Goal: Complete application form: Fill out and submit a form for a specific purpose

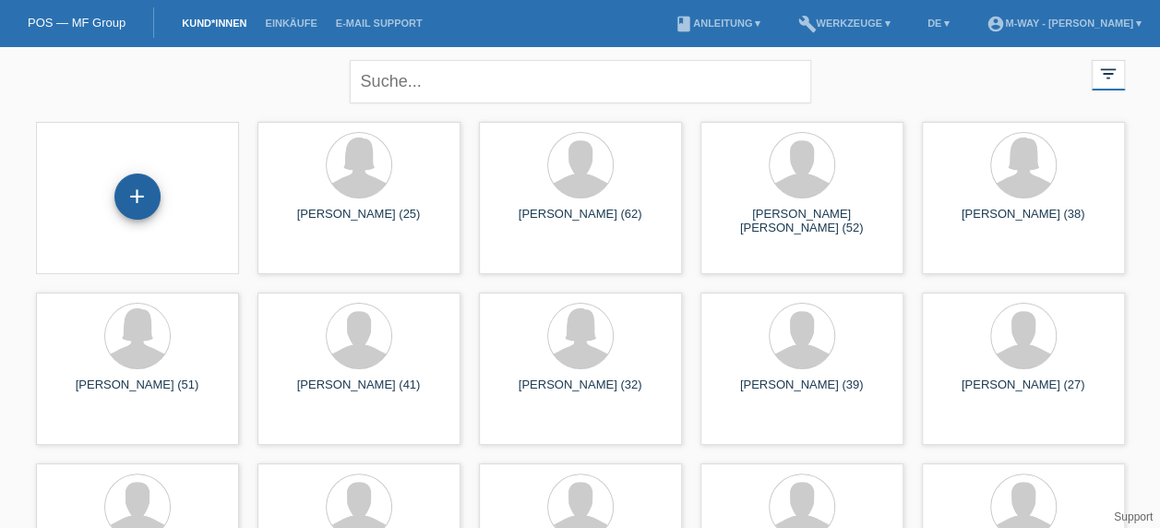
click at [142, 205] on div "+" at bounding box center [137, 197] width 46 height 46
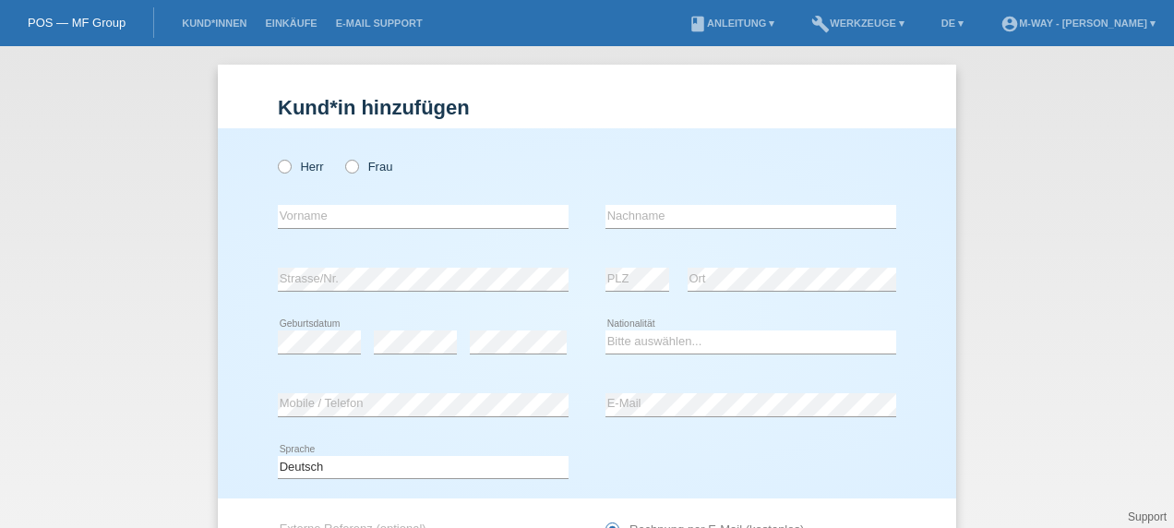
drag, startPoint x: 277, startPoint y: 168, endPoint x: 321, endPoint y: 211, distance: 62.0
click at [321, 211] on div "Herr Frau error Vorname error" at bounding box center [587, 313] width 738 height 370
click at [321, 211] on input "text" at bounding box center [423, 216] width 291 height 23
click at [275, 157] on icon at bounding box center [275, 157] width 0 height 0
click at [278, 165] on input "Herr" at bounding box center [284, 166] width 12 height 12
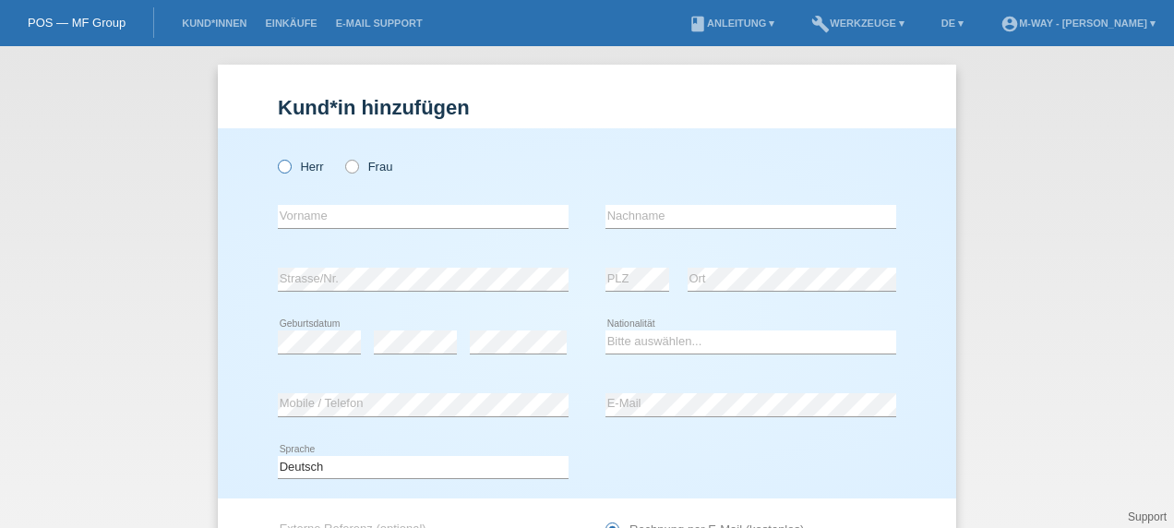
radio input "true"
click at [309, 207] on input "text" at bounding box center [423, 216] width 291 height 23
click at [309, 207] on input "Ol" at bounding box center [423, 216] width 291 height 23
click at [325, 216] on input "Ol" at bounding box center [423, 216] width 291 height 23
click at [299, 215] on input "Ol" at bounding box center [423, 216] width 291 height 23
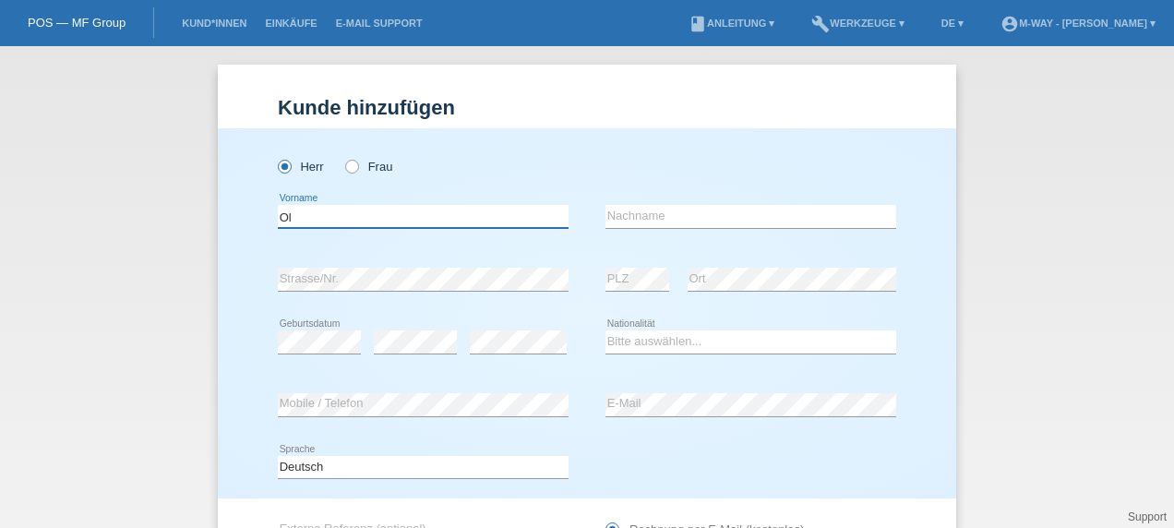
type input "Oliver"
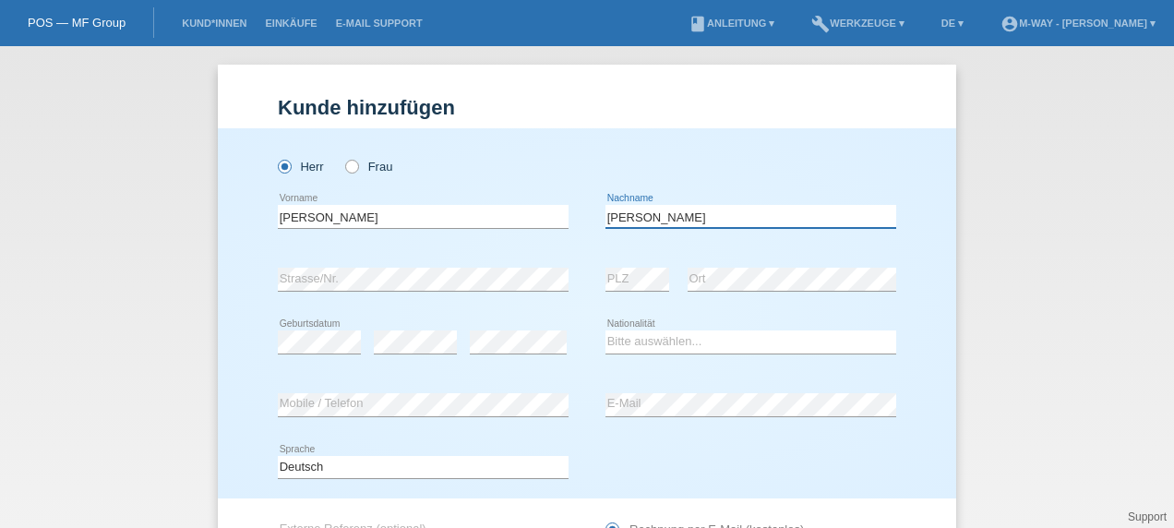
click at [648, 216] on input "hager" at bounding box center [751, 216] width 291 height 23
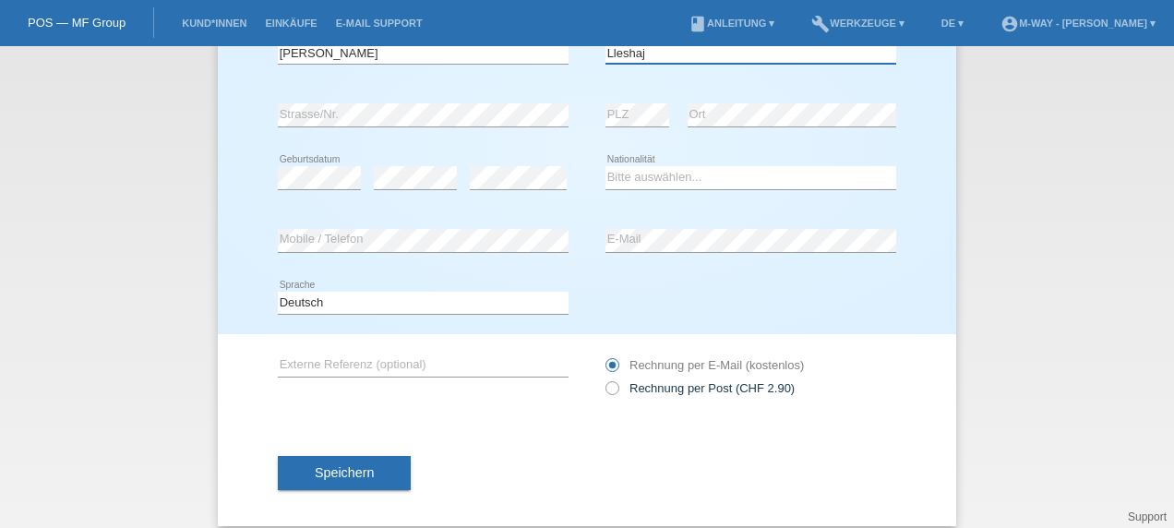
scroll to position [166, 0]
type input "Lleshaj"
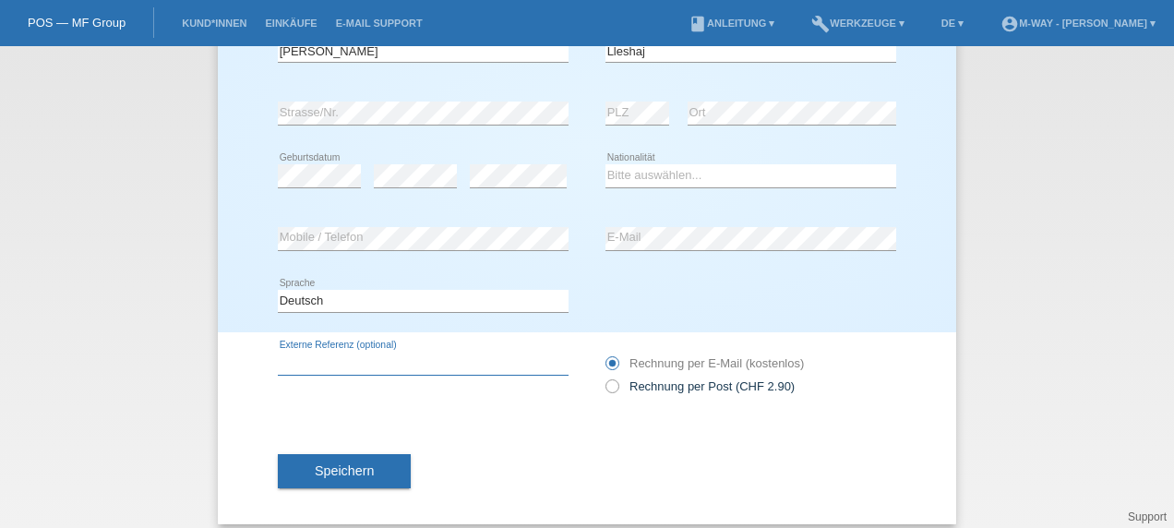
click at [421, 361] on input "text" at bounding box center [423, 363] width 291 height 23
type input "E4230409"
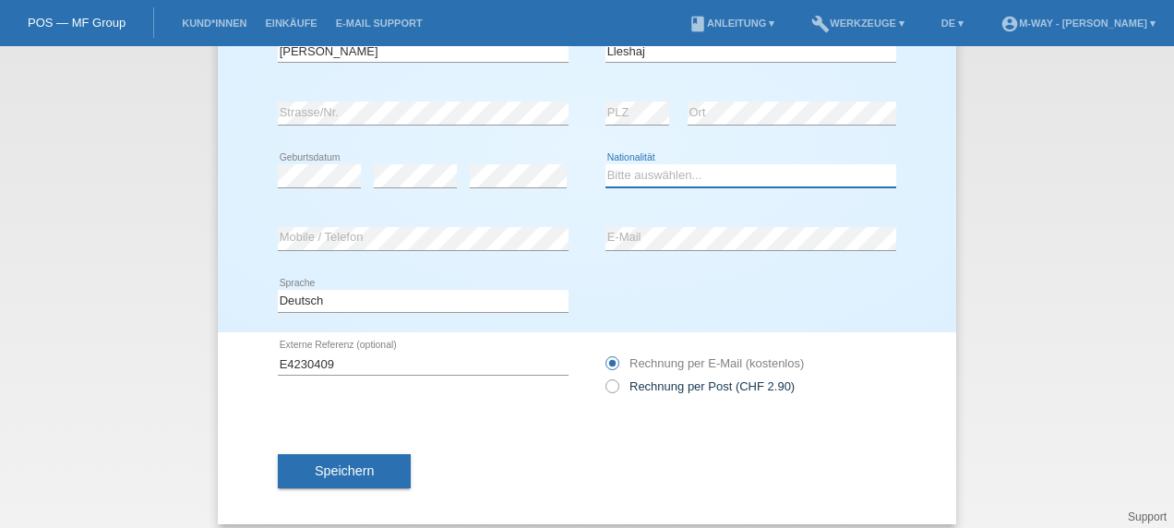
click at [635, 173] on select "Bitte auswählen... Schweiz Deutschland Liechtenstein Österreich ------------ Af…" at bounding box center [751, 175] width 291 height 22
select select "CH"
click at [606, 164] on select "Bitte auswählen... Schweiz Deutschland Liechtenstein Österreich ------------ Af…" at bounding box center [751, 175] width 291 height 22
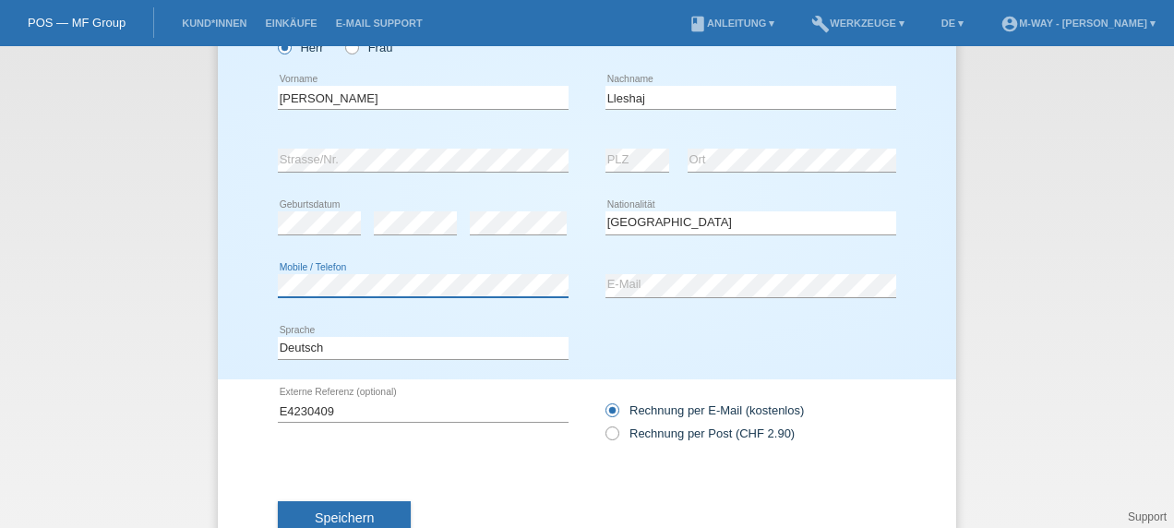
scroll to position [180, 0]
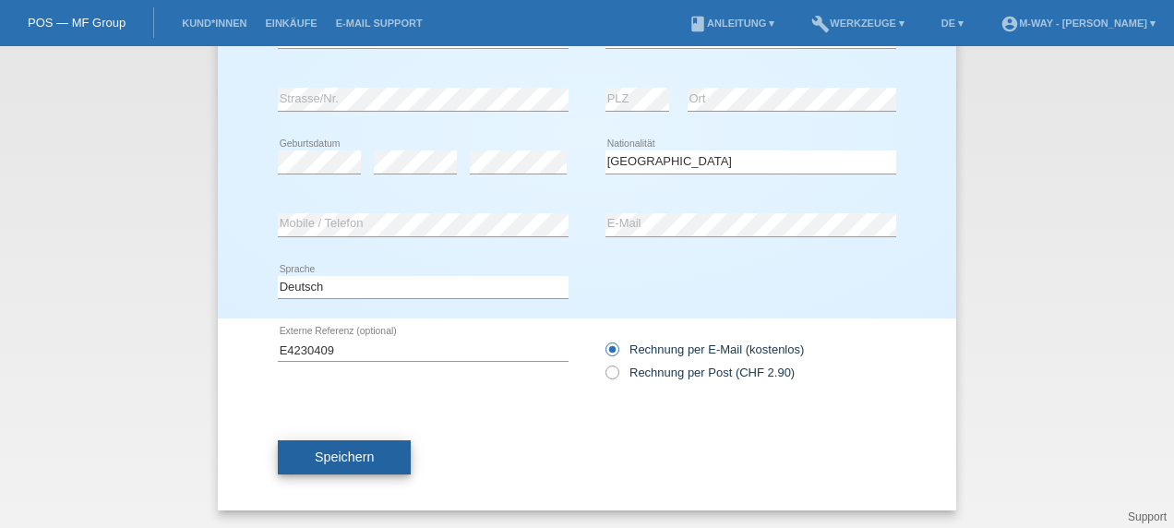
click at [371, 458] on button "Speichern" at bounding box center [344, 457] width 133 height 35
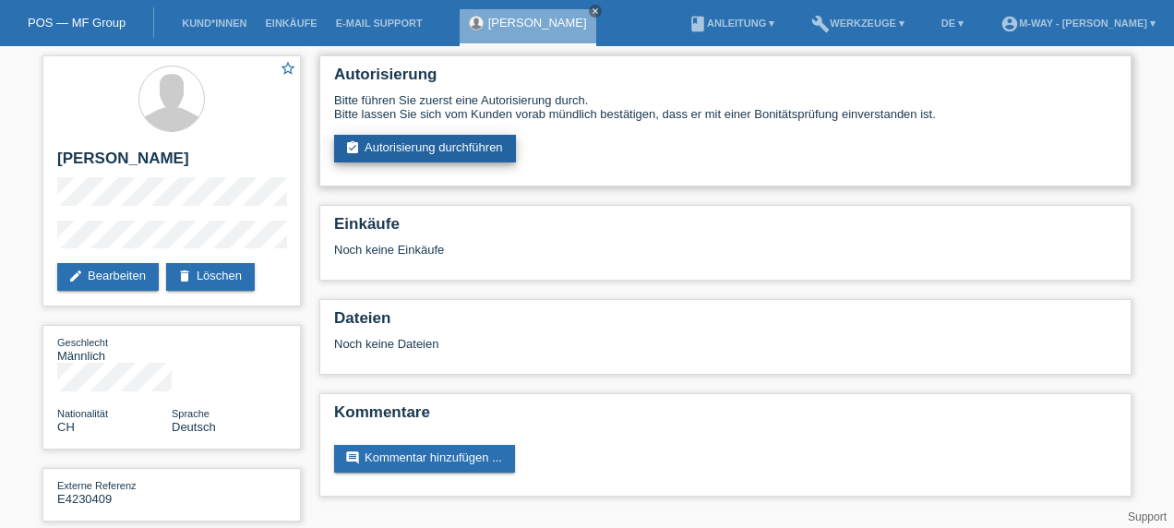
click at [477, 146] on link "assignment_turned_in Autorisierung durchführen" at bounding box center [425, 149] width 182 height 28
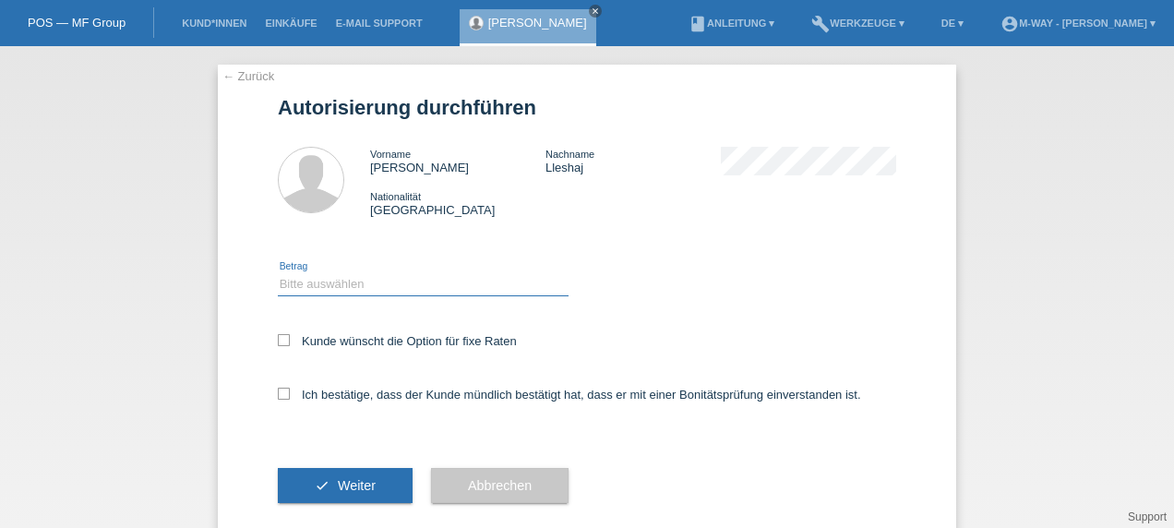
click at [348, 290] on select "Bitte auswählen CHF 1.00 - CHF 499.00 CHF 500.00 - CHF 1'999.00 CHF 2'000.00 - …" at bounding box center [423, 284] width 291 height 22
select select "3"
click at [278, 273] on select "Bitte auswählen CHF 1.00 - CHF 499.00 CHF 500.00 - CHF 1'999.00 CHF 2'000.00 - …" at bounding box center [423, 284] width 291 height 22
click at [279, 335] on icon at bounding box center [284, 340] width 12 height 12
click at [279, 335] on input "Kunde wünscht die Option für fixe Raten" at bounding box center [284, 340] width 12 height 12
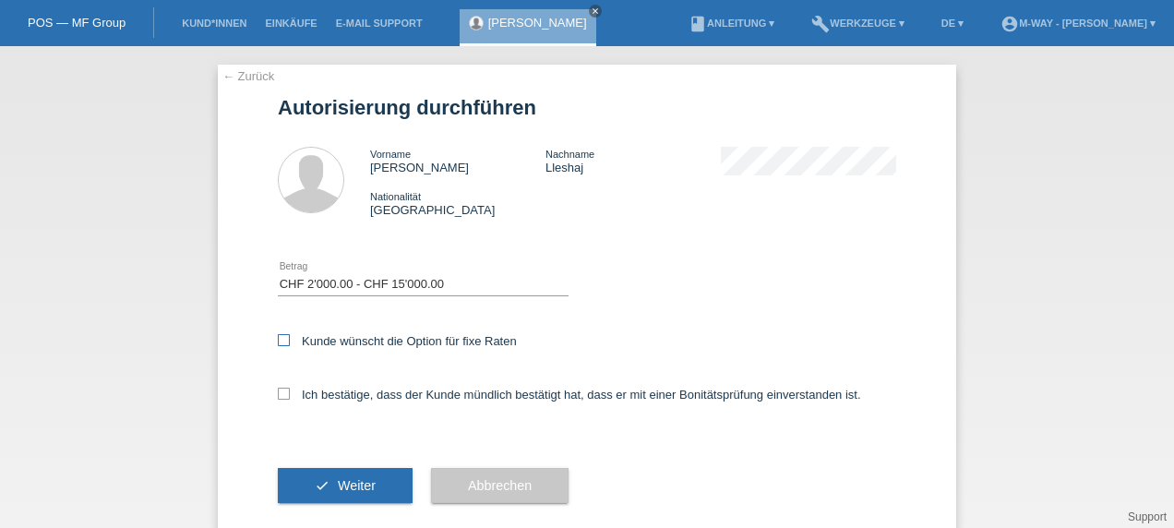
checkbox input "true"
click at [279, 393] on icon at bounding box center [284, 394] width 12 height 12
click at [279, 393] on input "Ich bestätige, dass der Kunde mündlich bestätigt hat, dass er mit einer Bonität…" at bounding box center [284, 394] width 12 height 12
checkbox input "true"
click at [343, 489] on span "Weiter" at bounding box center [357, 485] width 38 height 15
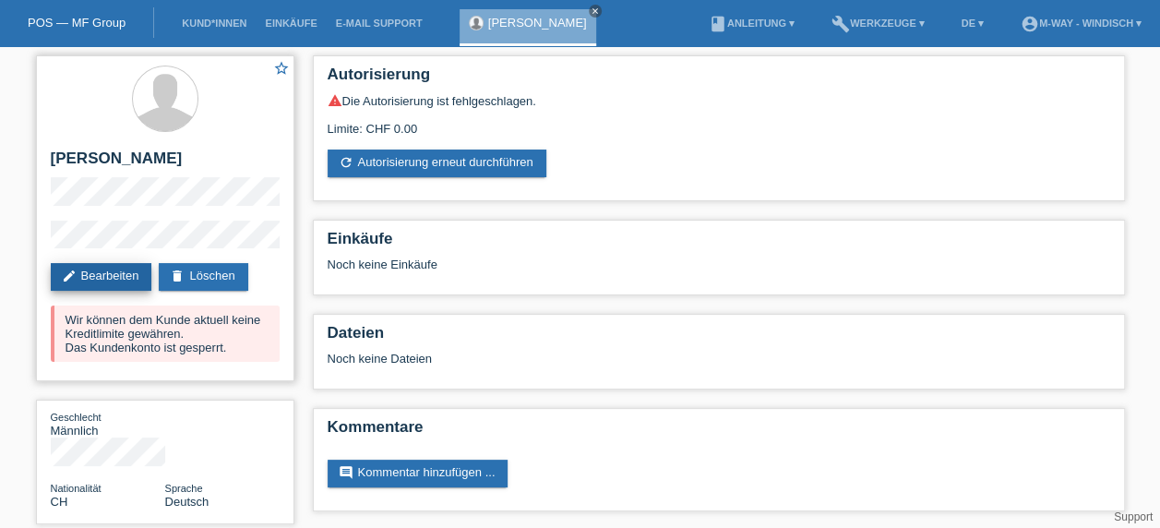
click at [111, 279] on link "edit Bearbeiten" at bounding box center [102, 277] width 102 height 28
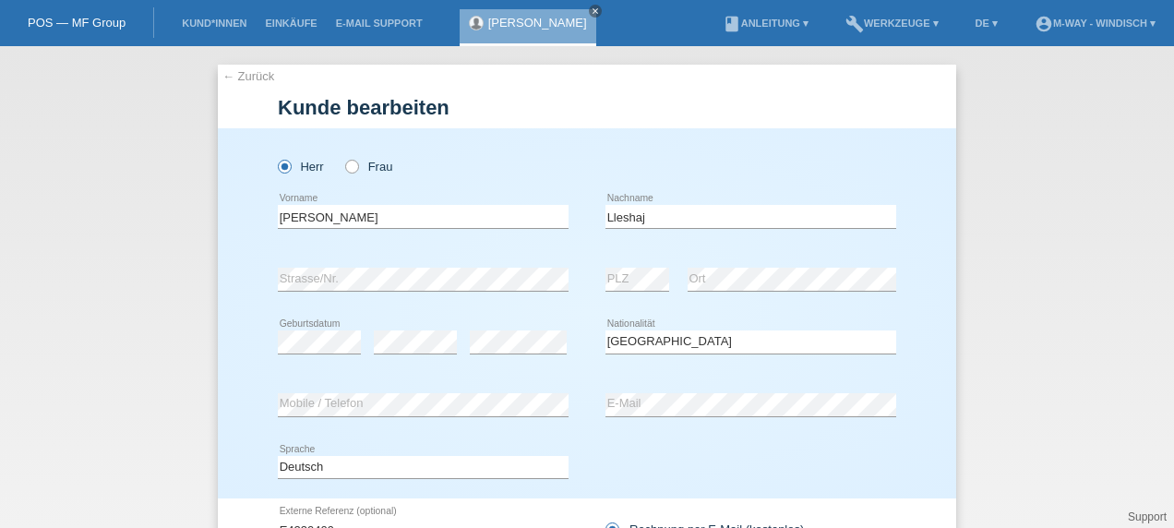
select select "CH"
click at [406, 218] on input "[PERSON_NAME]" at bounding box center [423, 216] width 291 height 23
type input "O"
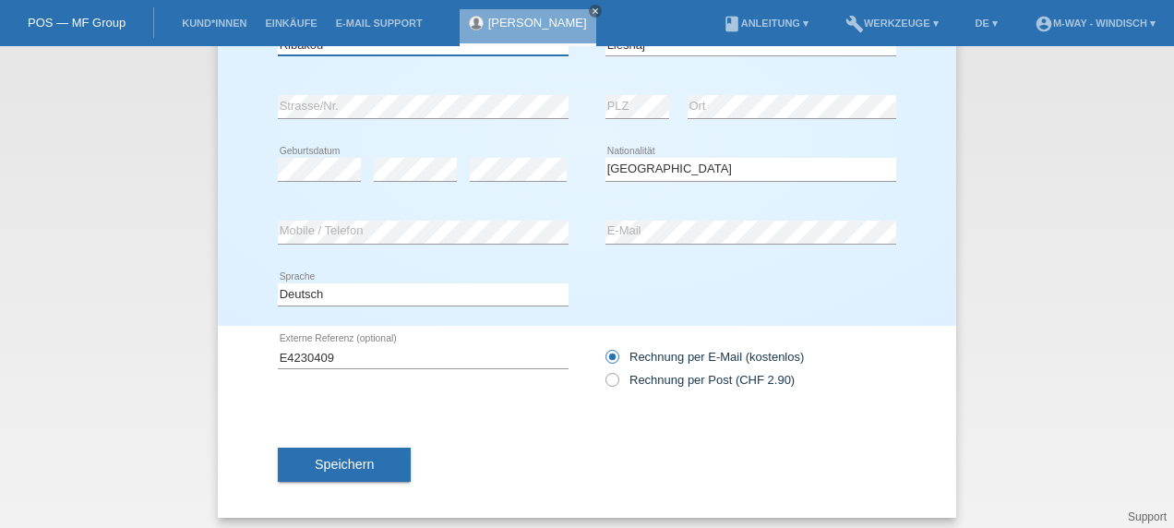
scroll to position [180, 0]
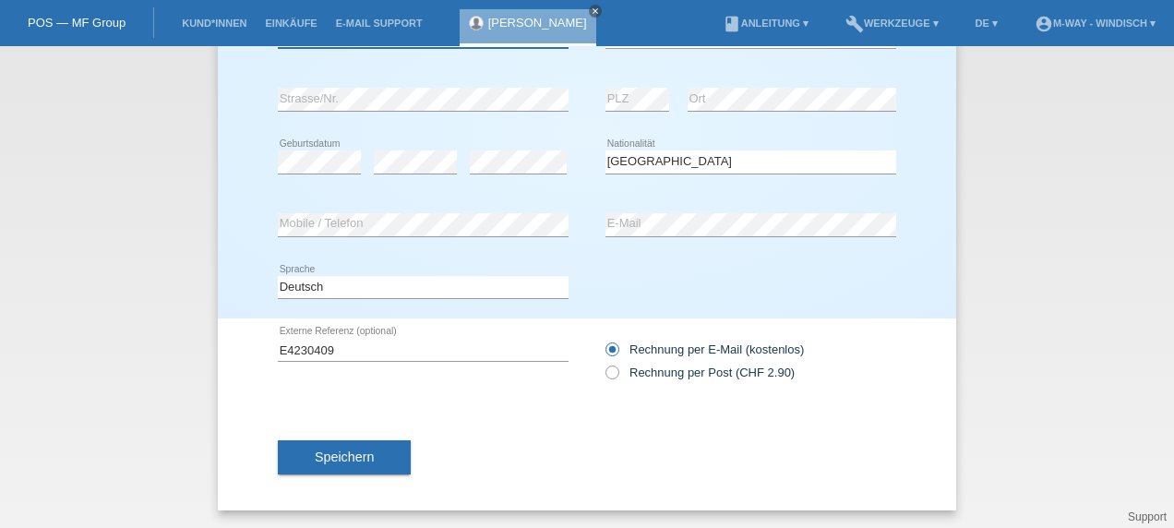
type input "Ribakou"
click at [351, 357] on input "E4230409" at bounding box center [423, 349] width 291 height 23
type input "E"
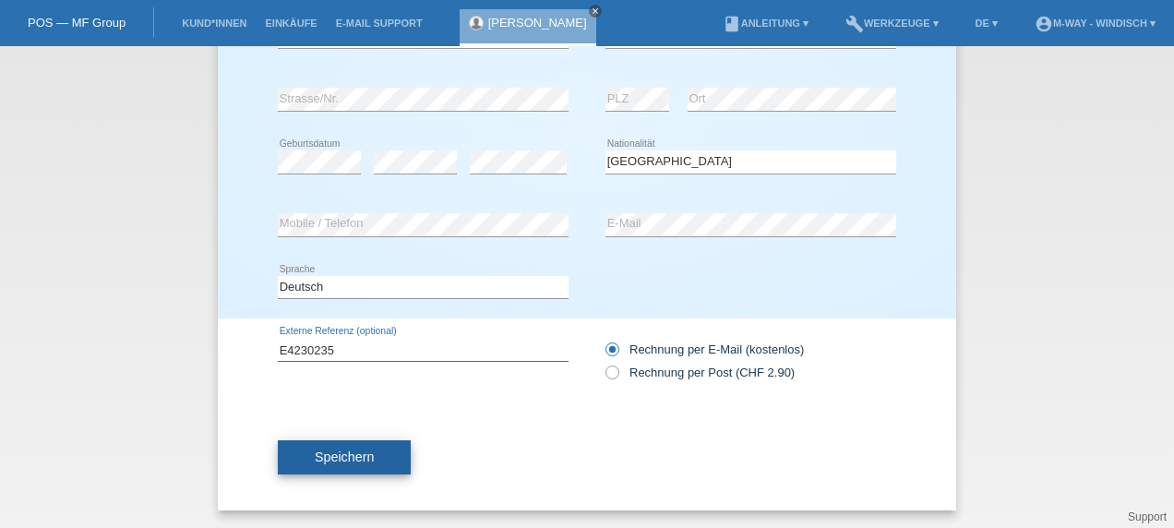
type input "E4230235"
click at [369, 461] on button "Speichern" at bounding box center [344, 457] width 133 height 35
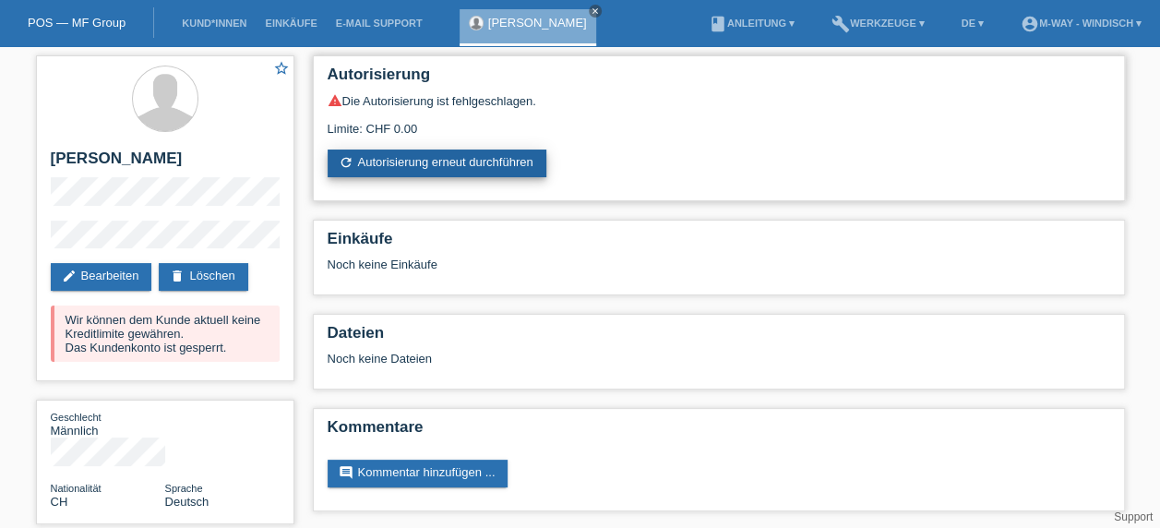
click at [534, 157] on link "refresh Autorisierung erneut durchführen" at bounding box center [437, 164] width 219 height 28
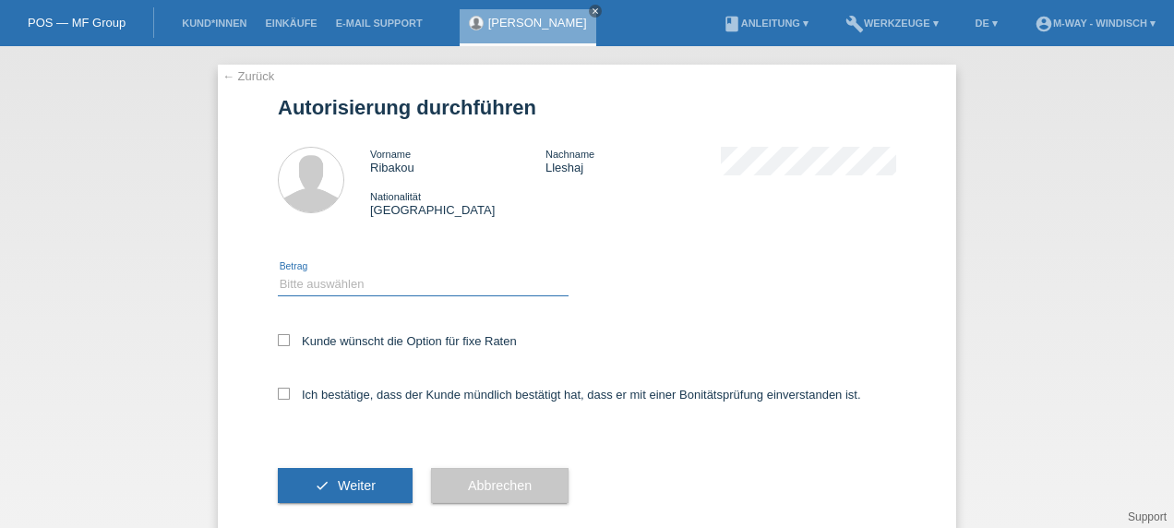
click at [405, 282] on select "Bitte auswählen CHF 1.00 - CHF 499.00 CHF 500.00 - CHF 1'999.00 CHF 2'000.00 - …" at bounding box center [423, 284] width 291 height 22
select select "3"
click at [278, 273] on select "Bitte auswählen CHF 1.00 - CHF 499.00 CHF 500.00 - CHF 1'999.00 CHF 2'000.00 - …" at bounding box center [423, 284] width 291 height 22
click at [281, 337] on icon at bounding box center [284, 340] width 12 height 12
click at [281, 337] on input "Kunde wünscht die Option für fixe Raten" at bounding box center [284, 340] width 12 height 12
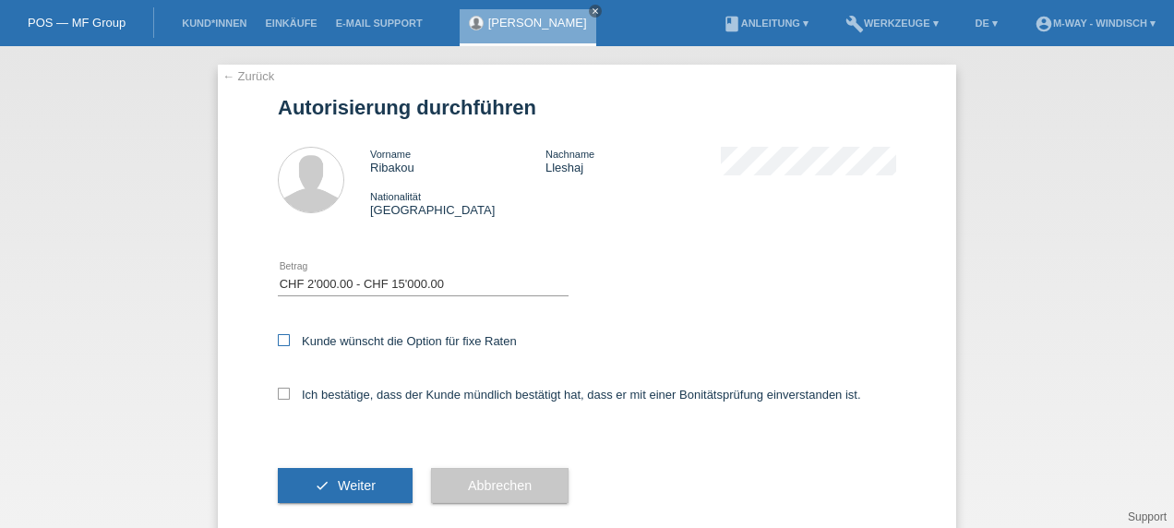
checkbox input "true"
click at [279, 393] on icon at bounding box center [284, 394] width 12 height 12
click at [279, 393] on input "Ich bestätige, dass der Kunde mündlich bestätigt hat, dass er mit einer Bonität…" at bounding box center [284, 394] width 12 height 12
checkbox input "true"
click at [338, 488] on span "Weiter" at bounding box center [357, 485] width 38 height 15
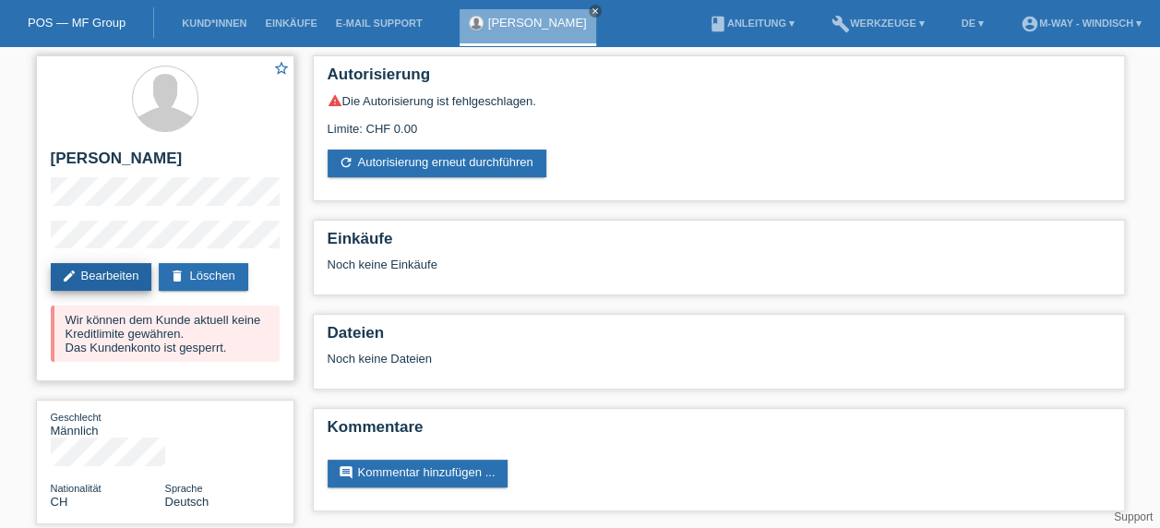
click at [107, 275] on link "edit Bearbeiten" at bounding box center [102, 277] width 102 height 28
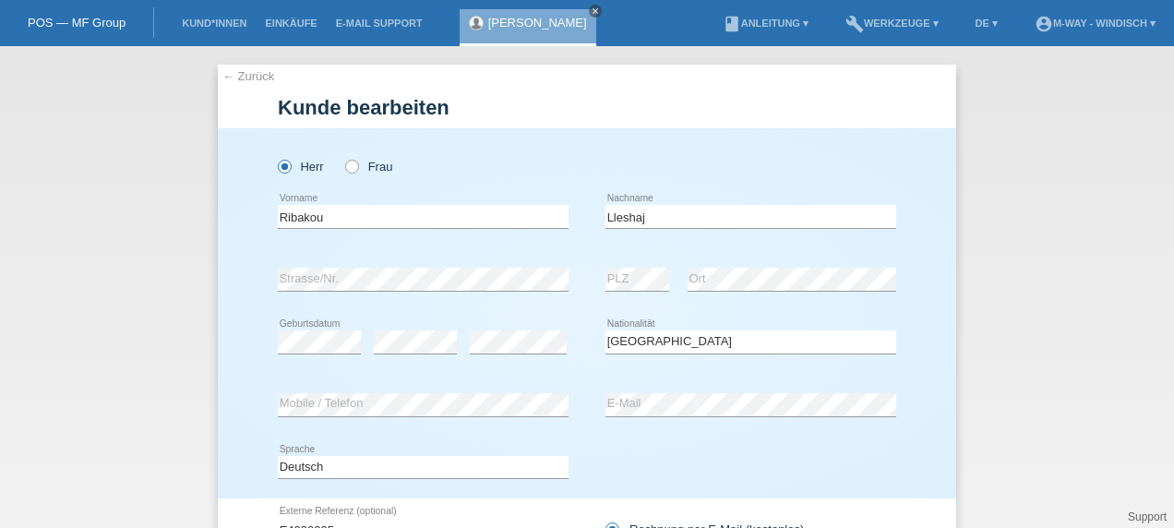
select select "CH"
click at [670, 218] on input "Lleshaj" at bounding box center [751, 216] width 291 height 23
click at [354, 214] on input "Ribakou" at bounding box center [423, 216] width 291 height 23
type input "R"
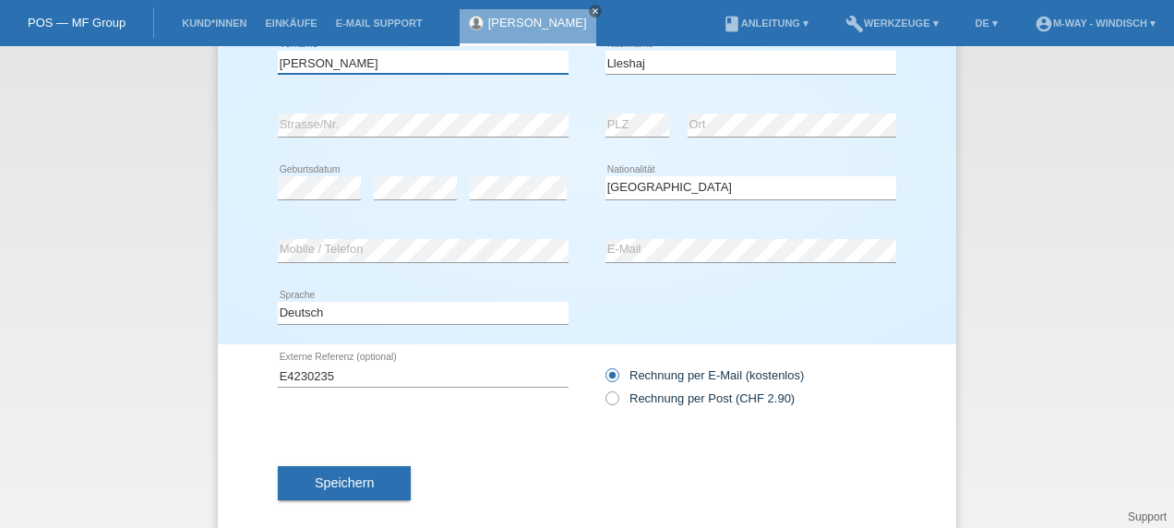
scroll to position [170, 0]
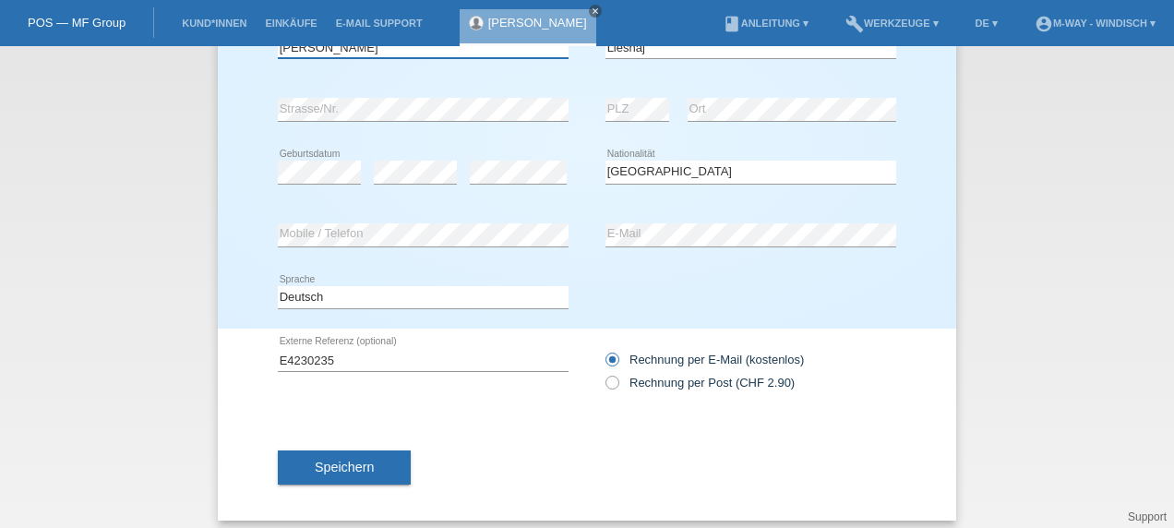
type input "[PERSON_NAME]"
click at [375, 358] on input "E4230235" at bounding box center [423, 359] width 291 height 23
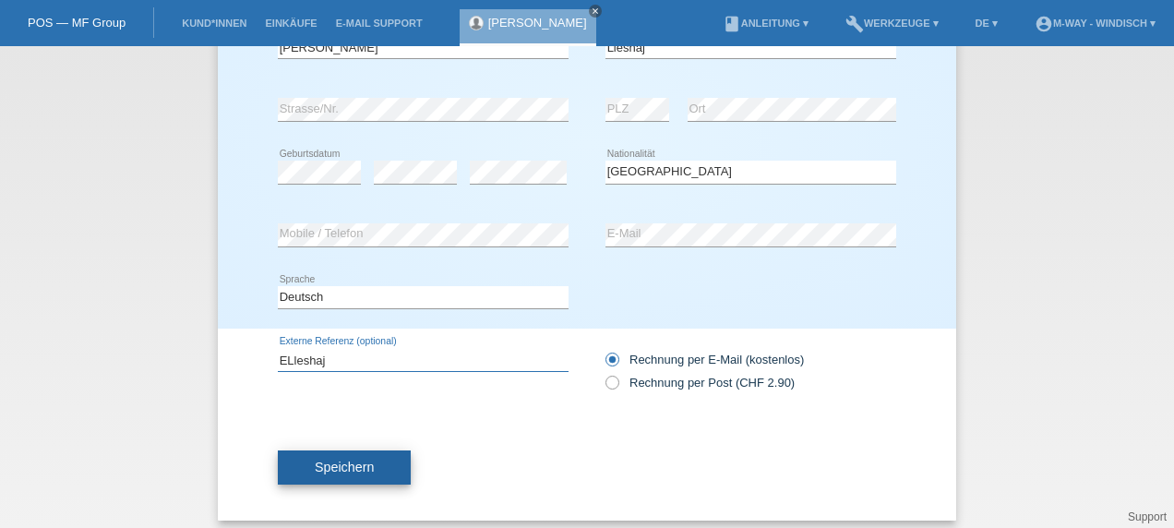
type input "ELleshaj"
click at [343, 465] on span "Speichern" at bounding box center [344, 467] width 59 height 15
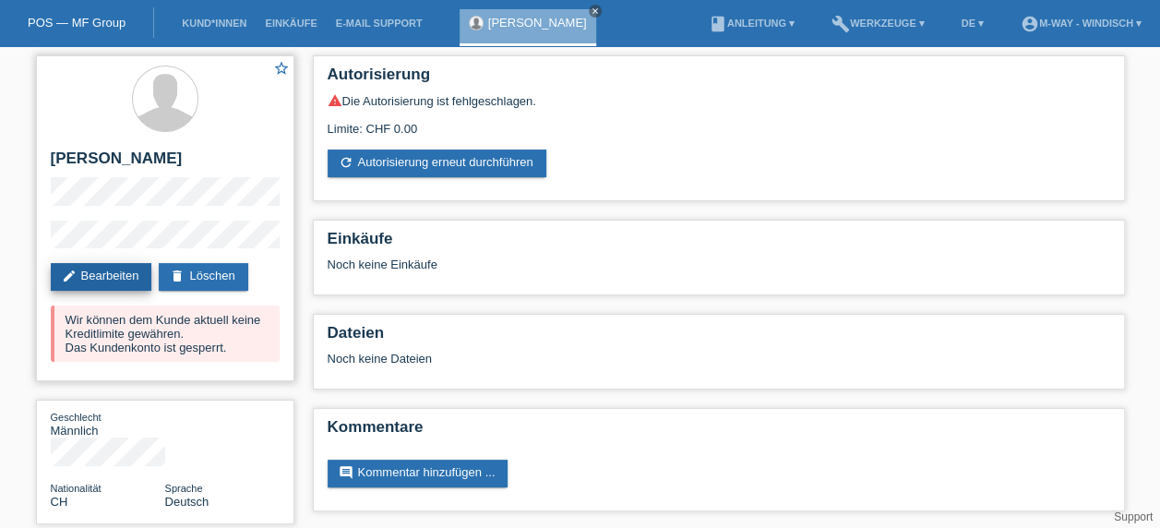
click at [72, 276] on icon "edit" at bounding box center [69, 276] width 15 height 15
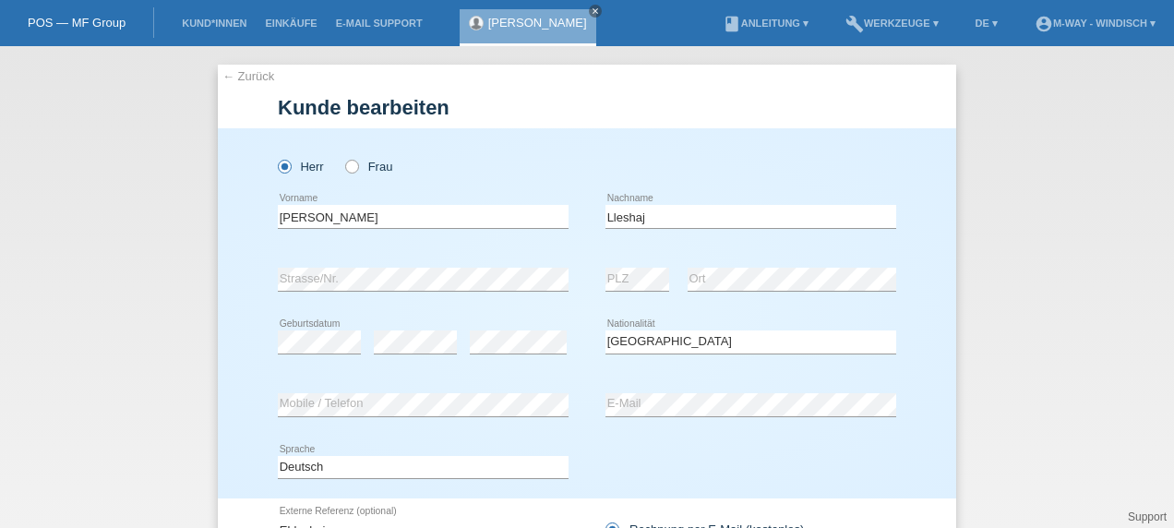
select select "CH"
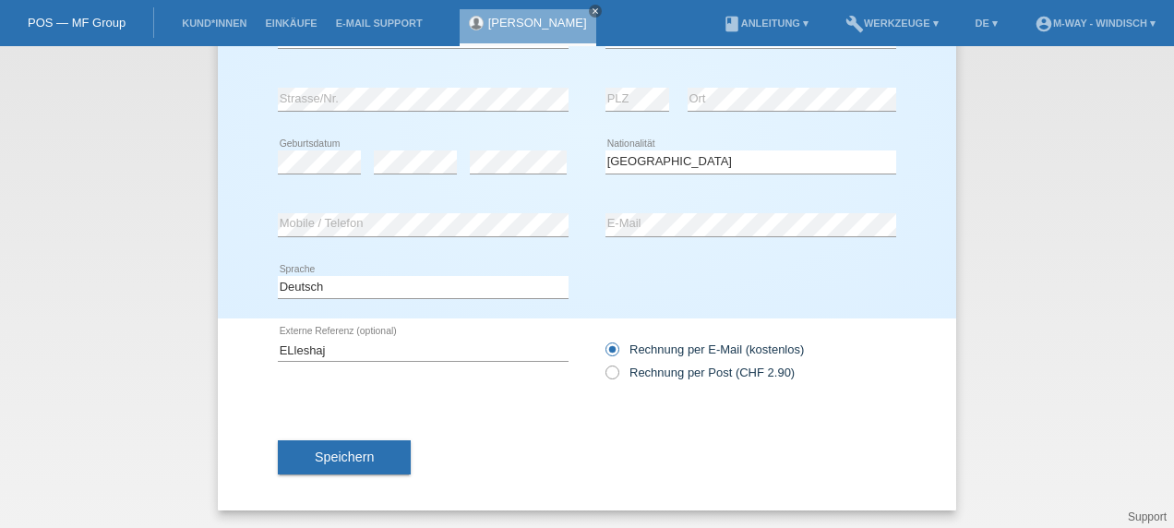
click at [359, 391] on div "ELleshaj error Externe Referenz (optional) Rechnung per Post (CHF 2.90)" at bounding box center [587, 360] width 618 height 85
click at [288, 346] on input "ELleshaj" at bounding box center [423, 349] width 291 height 23
click at [330, 344] on input "Lleshaj" at bounding box center [423, 349] width 291 height 23
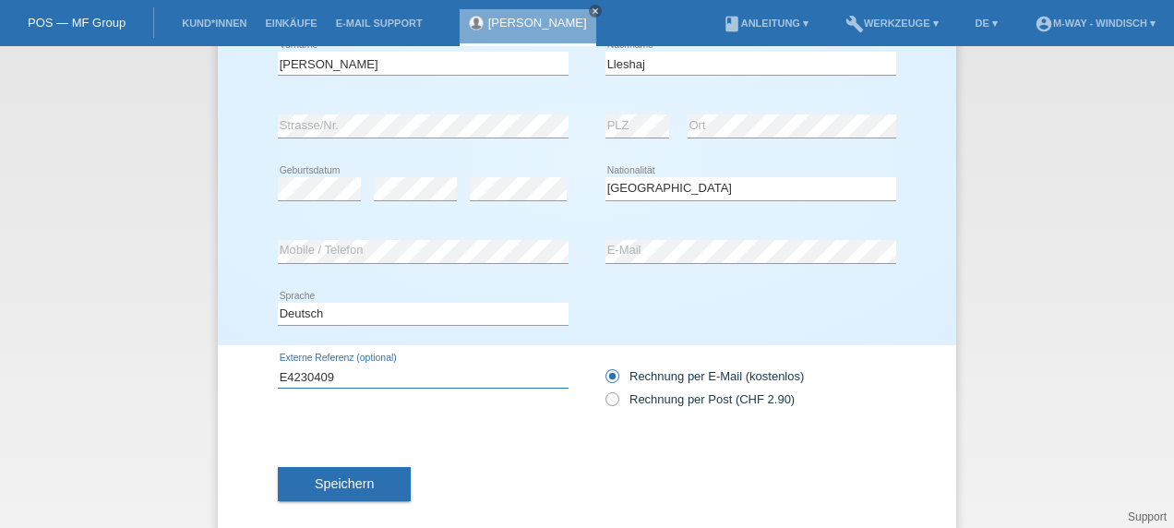
scroll to position [154, 0]
type input "E4230409"
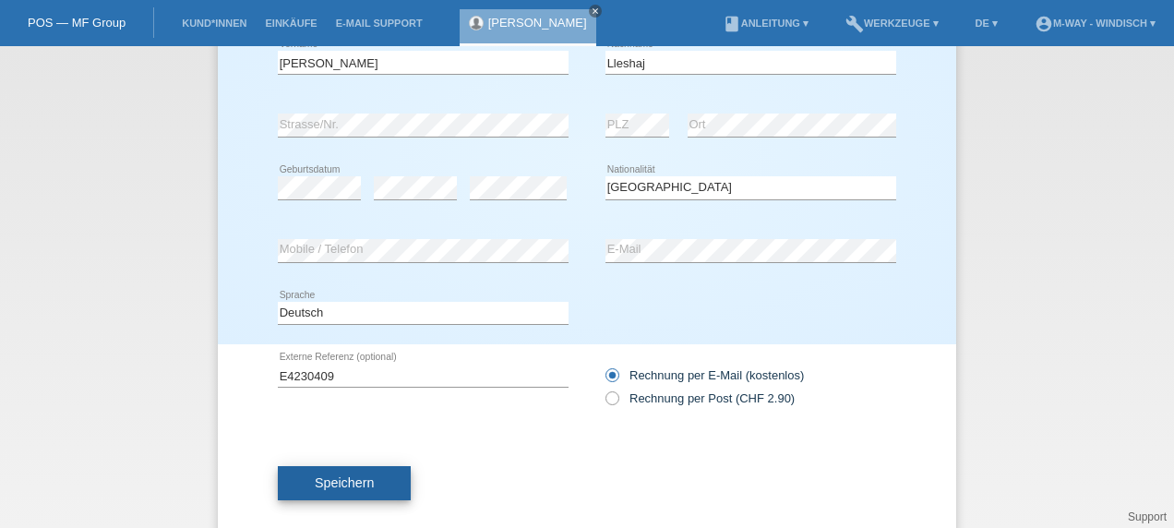
click at [374, 479] on button "Speichern" at bounding box center [344, 483] width 133 height 35
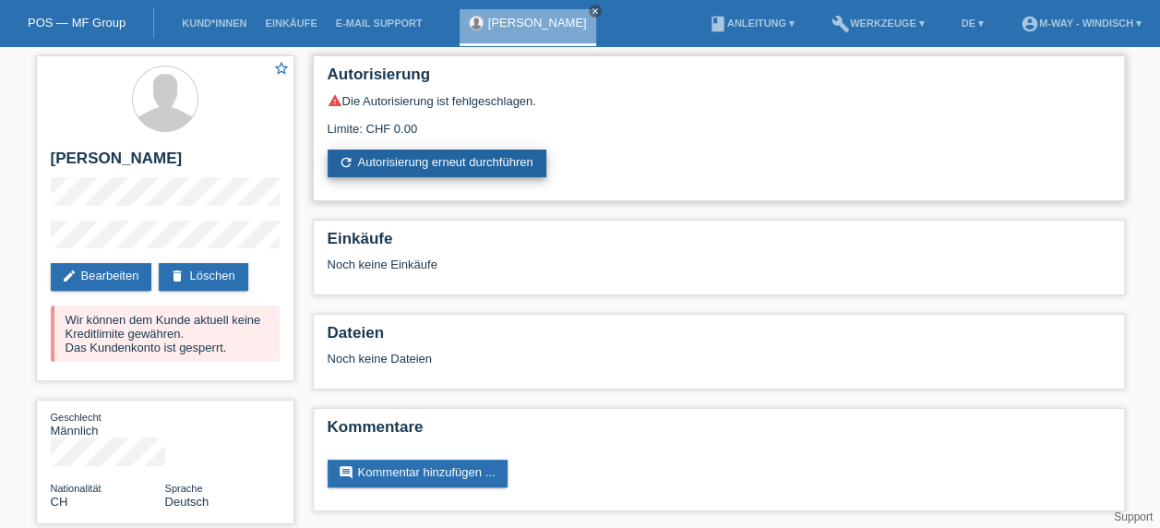
click at [493, 165] on link "refresh Autorisierung erneut durchführen" at bounding box center [437, 164] width 219 height 28
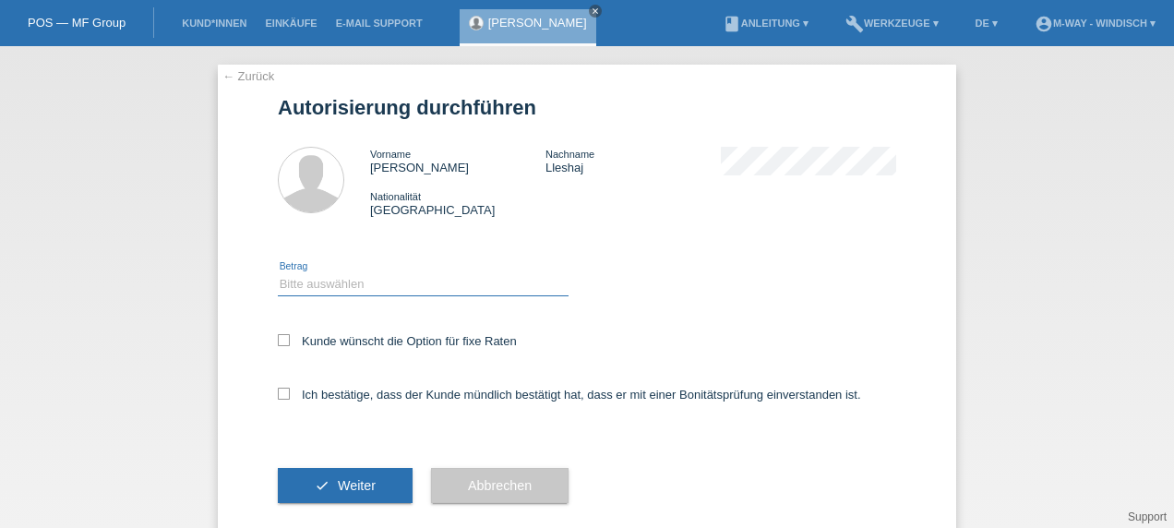
click at [438, 282] on select "Bitte auswählen CHF 1.00 - CHF 499.00 CHF 500.00 - CHF 1'999.00 CHF 2'000.00 - …" at bounding box center [423, 284] width 291 height 22
select select "3"
click at [278, 273] on select "Bitte auswählen CHF 1.00 - CHF 499.00 CHF 500.00 - CHF 1'999.00 CHF 2'000.00 - …" at bounding box center [423, 284] width 291 height 22
click at [278, 340] on icon at bounding box center [284, 340] width 12 height 12
click at [278, 340] on input "Kunde wünscht die Option für fixe Raten" at bounding box center [284, 340] width 12 height 12
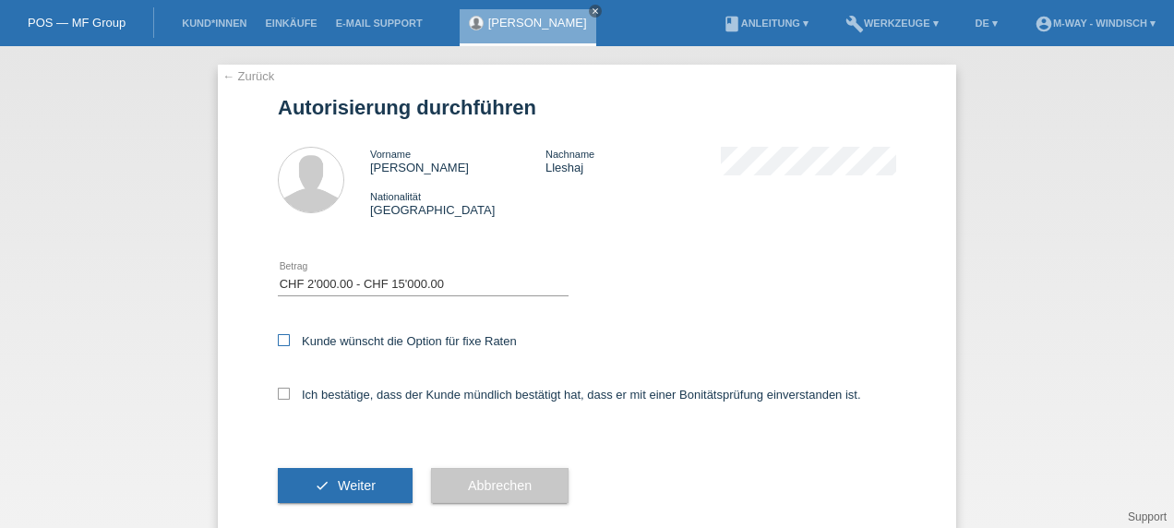
checkbox input "true"
click at [278, 397] on icon at bounding box center [284, 394] width 12 height 12
click at [278, 397] on input "Ich bestätige, dass der Kunde mündlich bestätigt hat, dass er mit einer Bonität…" at bounding box center [284, 394] width 12 height 12
checkbox input "true"
click at [326, 486] on button "check Weiter" at bounding box center [345, 485] width 135 height 35
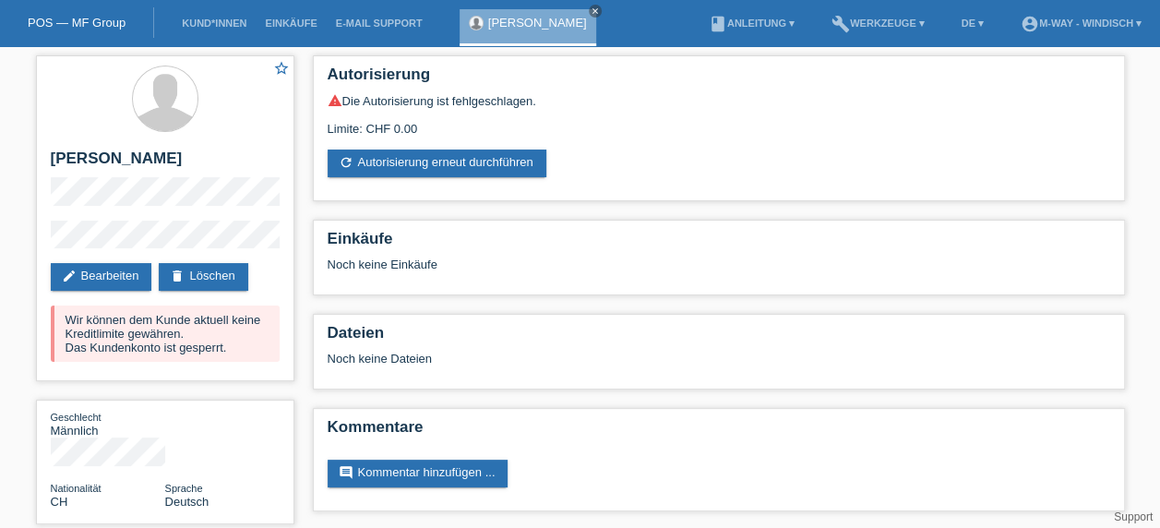
click at [71, 22] on link "POS — MF Group" at bounding box center [77, 23] width 98 height 14
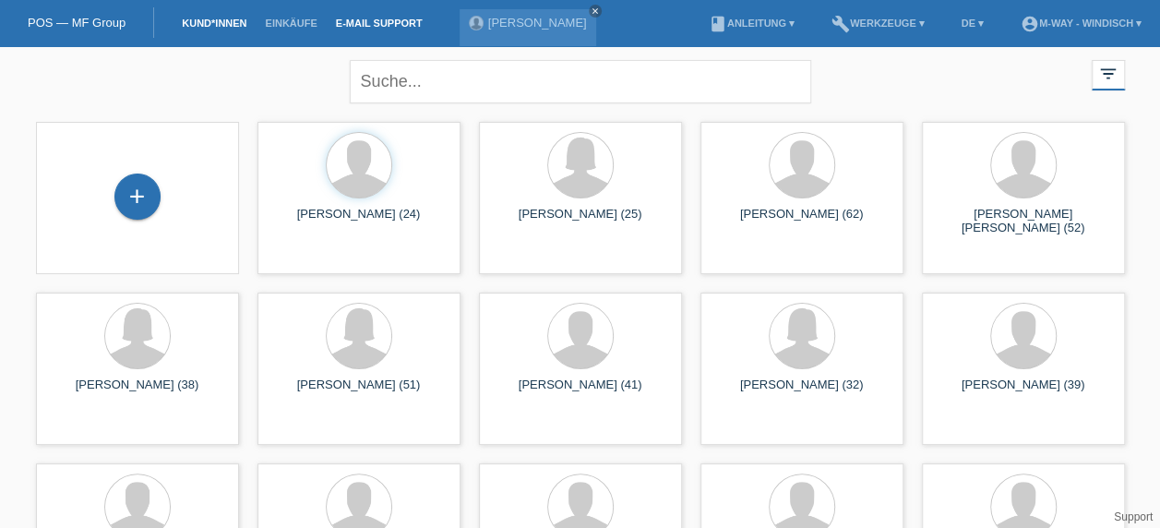
click at [371, 23] on link "E-Mail Support" at bounding box center [379, 23] width 105 height 11
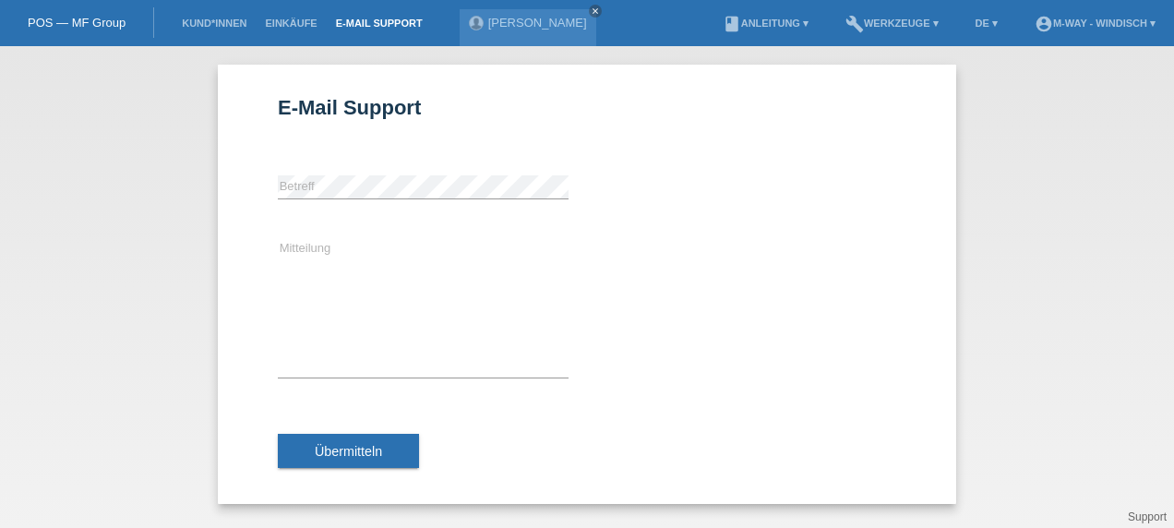
click at [342, 174] on div "error [GEOGRAPHIC_DATA]" at bounding box center [423, 187] width 291 height 63
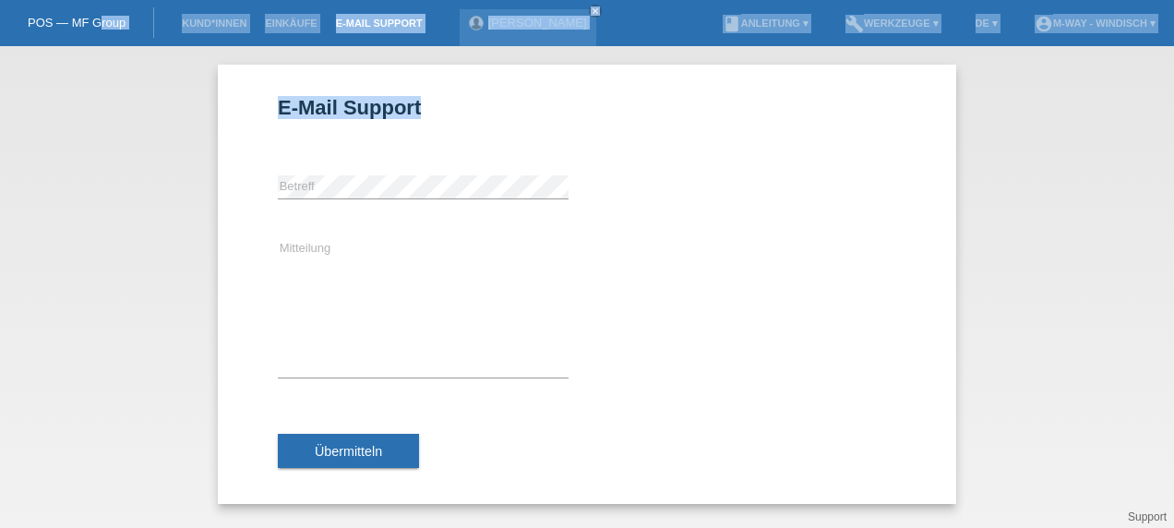
drag, startPoint x: 185, startPoint y: 131, endPoint x: 98, endPoint y: 18, distance: 142.2
click at [98, 46] on body "POS — MF Group Kund*innen Einkäufe E-Mail Support Oliver Lleshaj close menu" at bounding box center [587, 46] width 1174 height 0
click at [98, 18] on link "POS — MF Group" at bounding box center [77, 23] width 98 height 14
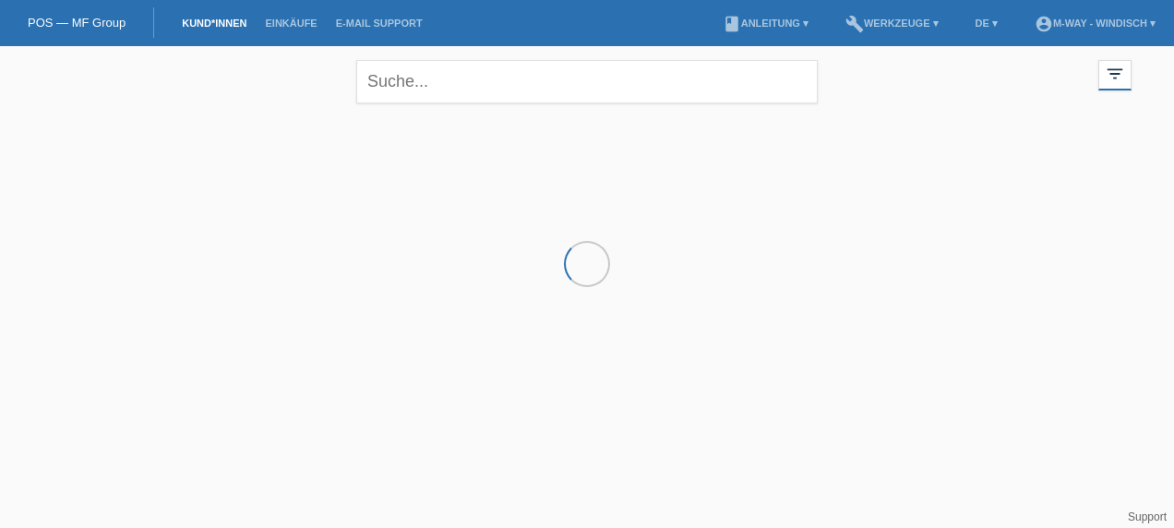
click at [54, 30] on div "POS — MF Group" at bounding box center [77, 22] width 154 height 30
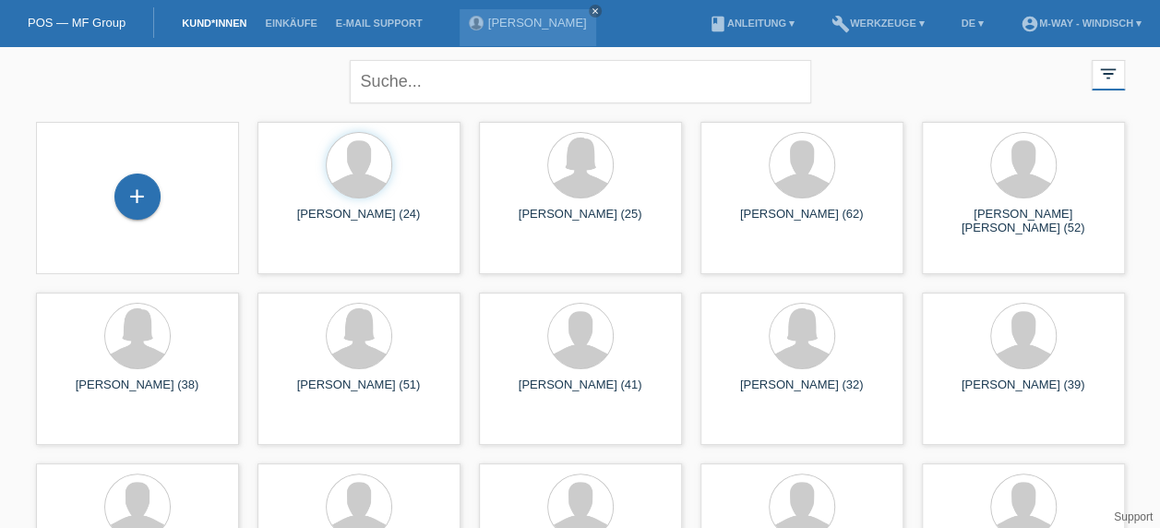
click at [773, 17] on li "book Anleitung ▾" at bounding box center [752, 23] width 104 height 47
click at [764, 26] on link "book Anleitung ▾" at bounding box center [752, 23] width 104 height 11
click at [62, 22] on link "POS — MF Group" at bounding box center [77, 23] width 98 height 14
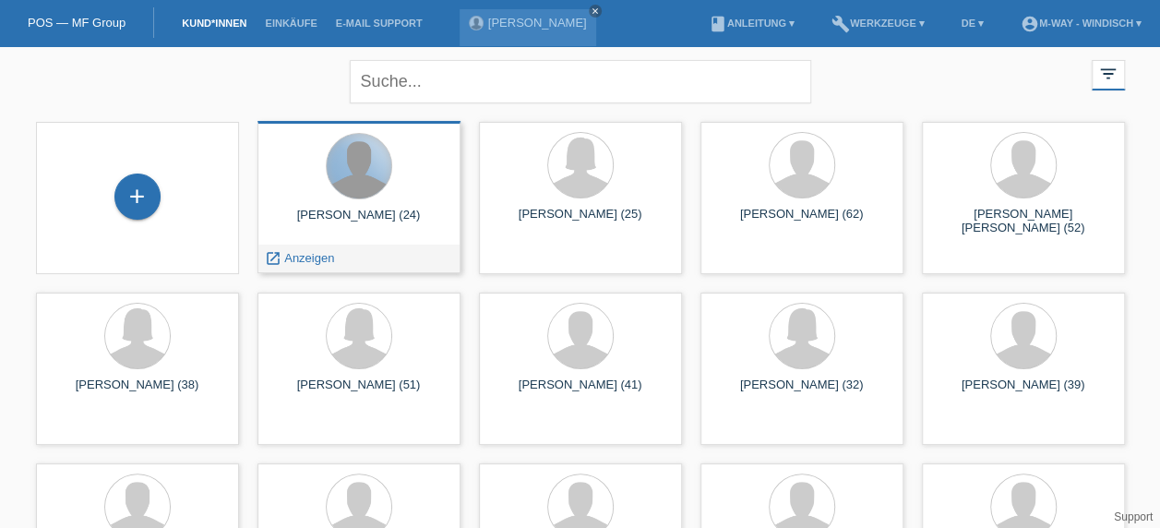
click at [347, 179] on div at bounding box center [359, 166] width 65 height 65
click at [306, 260] on span "Anzeigen" at bounding box center [309, 258] width 50 height 14
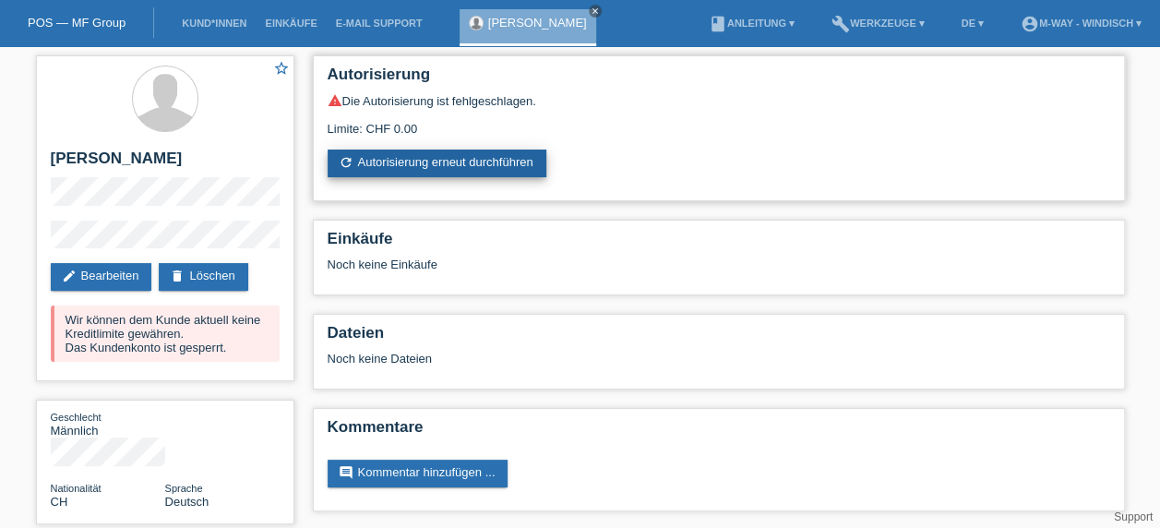
click at [484, 165] on link "refresh Autorisierung erneut durchführen" at bounding box center [437, 164] width 219 height 28
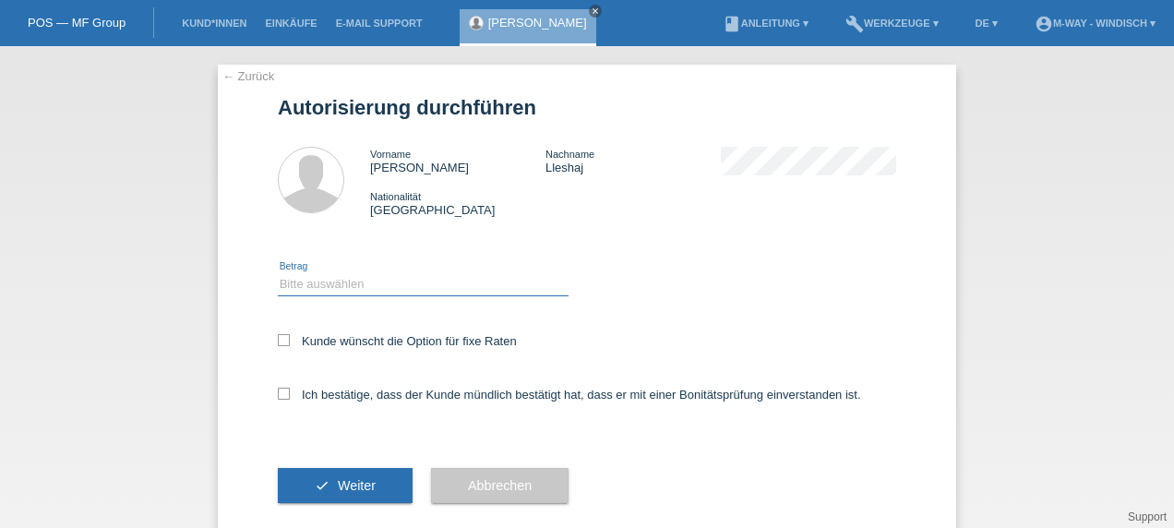
click at [393, 277] on select "Bitte auswählen CHF 1.00 - CHF 499.00 CHF 500.00 - CHF 1'999.00 CHF 2'000.00 - …" at bounding box center [423, 284] width 291 height 22
select select "3"
click at [278, 273] on select "Bitte auswählen CHF 1.00 - CHF 499.00 CHF 500.00 - CHF 1'999.00 CHF 2'000.00 - …" at bounding box center [423, 284] width 291 height 22
click at [278, 344] on icon at bounding box center [284, 340] width 12 height 12
click at [278, 344] on input "Kunde wünscht die Option für fixe Raten" at bounding box center [284, 340] width 12 height 12
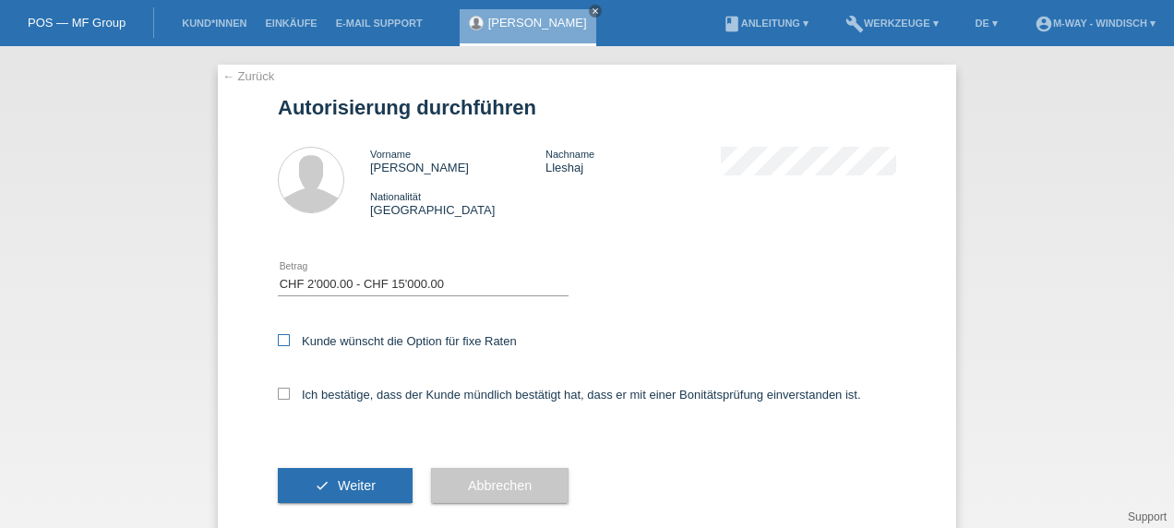
checkbox input "true"
click at [278, 391] on icon at bounding box center [284, 394] width 12 height 12
click at [278, 391] on input "Ich bestätige, dass der Kunde mündlich bestätigt hat, dass er mit einer Bonität…" at bounding box center [284, 394] width 12 height 12
checkbox input "true"
click at [347, 480] on span "Weiter" at bounding box center [357, 485] width 38 height 15
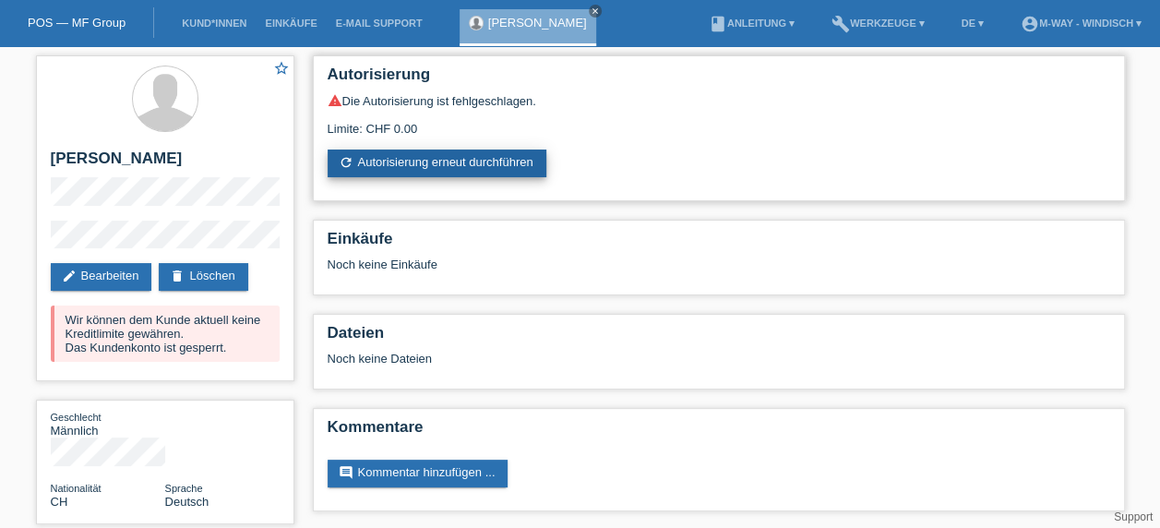
click at [512, 154] on link "refresh Autorisierung erneut durchführen" at bounding box center [437, 164] width 219 height 28
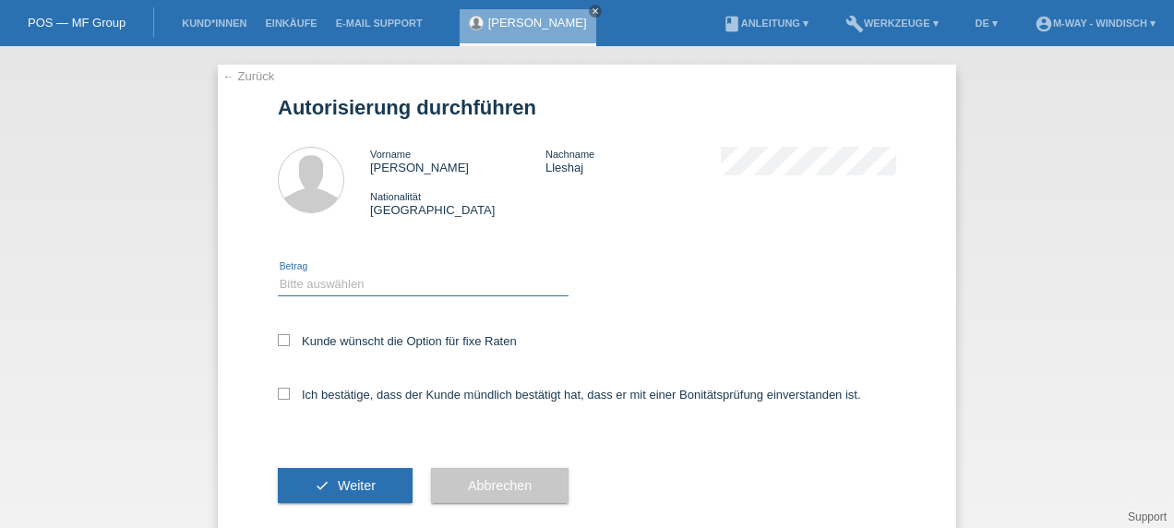
click at [362, 288] on select "Bitte auswählen CHF 1.00 - CHF 499.00 CHF 500.00 - CHF 1'999.00 CHF 2'000.00 - …" at bounding box center [423, 284] width 291 height 22
select select "3"
click at [278, 273] on select "Bitte auswählen CHF 1.00 - CHF 499.00 CHF 500.00 - CHF 1'999.00 CHF 2'000.00 - …" at bounding box center [423, 284] width 291 height 22
click at [280, 339] on icon at bounding box center [284, 340] width 12 height 12
click at [280, 339] on input "Kunde wünscht die Option für fixe Raten" at bounding box center [284, 340] width 12 height 12
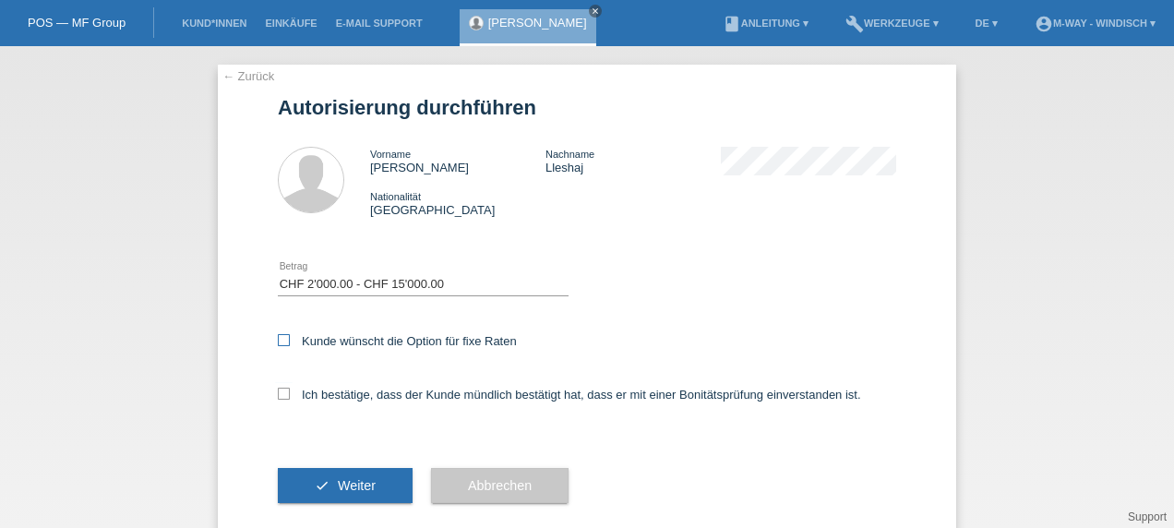
checkbox input "true"
click at [278, 395] on icon at bounding box center [284, 394] width 12 height 12
click at [278, 395] on input "Ich bestätige, dass der Kunde mündlich bestätigt hat, dass er mit einer Bonität…" at bounding box center [284, 394] width 12 height 12
checkbox input "true"
click at [329, 482] on button "check Weiter" at bounding box center [345, 485] width 135 height 35
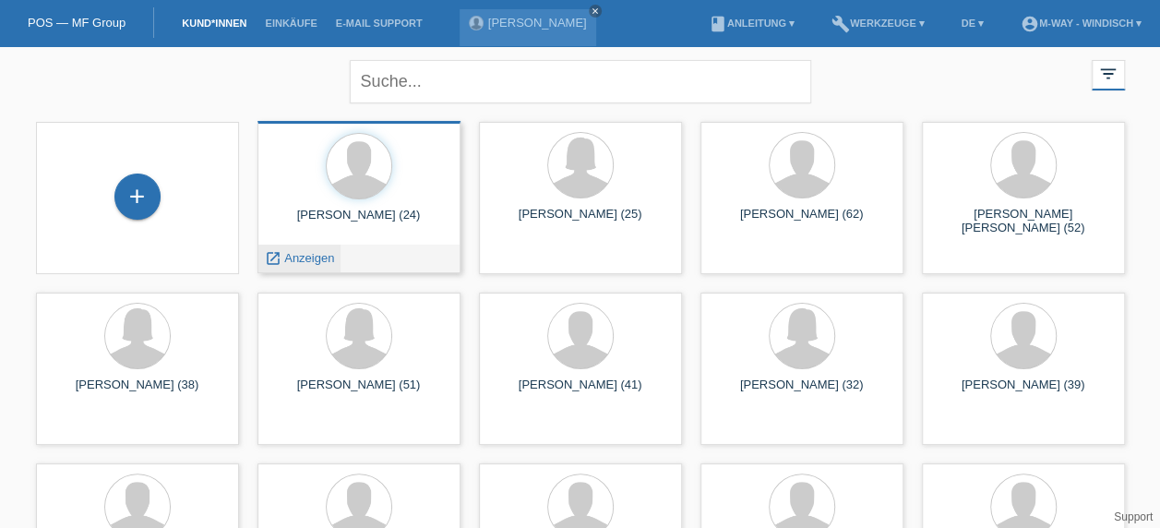
click at [316, 258] on span "Anzeigen" at bounding box center [309, 258] width 50 height 14
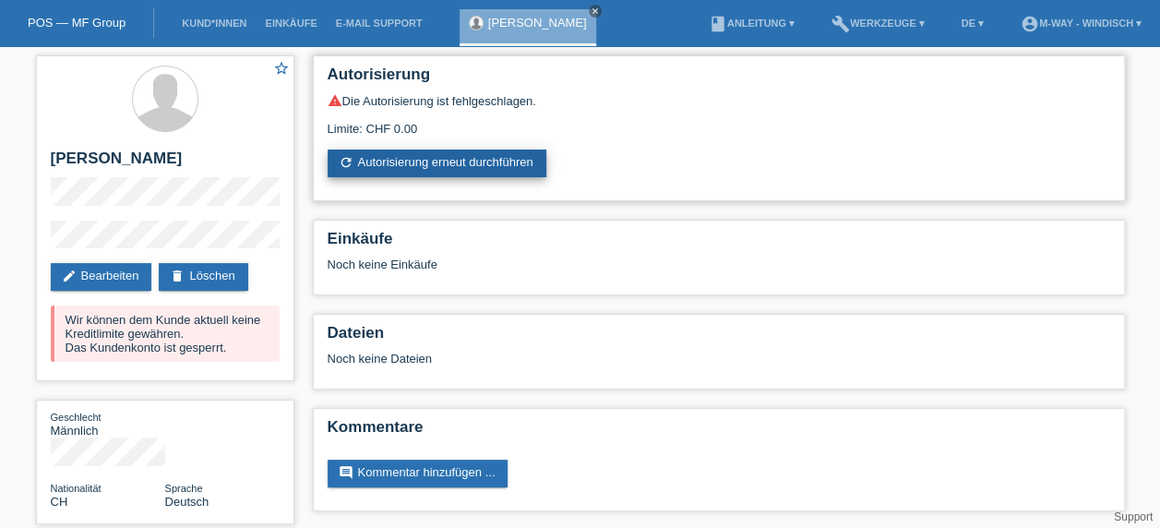
click at [509, 166] on link "refresh Autorisierung erneut durchführen" at bounding box center [437, 164] width 219 height 28
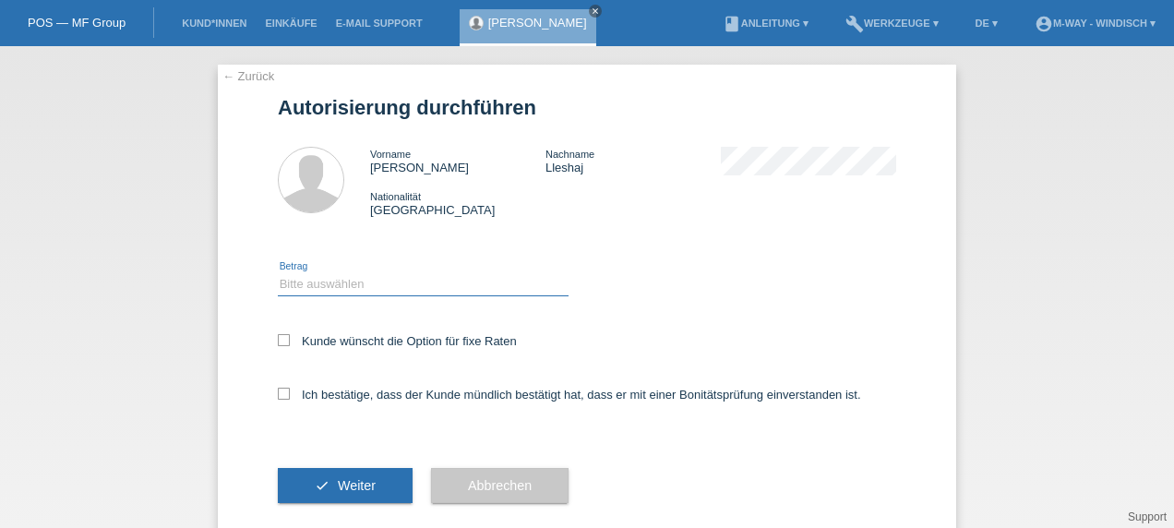
click at [377, 294] on select "Bitte auswählen CHF 1.00 - CHF 499.00 CHF 500.00 - CHF 1'999.00 CHF 2'000.00 - …" at bounding box center [423, 284] width 291 height 22
select select "3"
click at [278, 273] on select "Bitte auswählen CHF 1.00 - CHF 499.00 CHF 500.00 - CHF 1'999.00 CHF 2'000.00 - …" at bounding box center [423, 284] width 291 height 22
click at [282, 341] on icon at bounding box center [284, 340] width 12 height 12
click at [282, 341] on input "Kunde wünscht die Option für fixe Raten" at bounding box center [284, 340] width 12 height 12
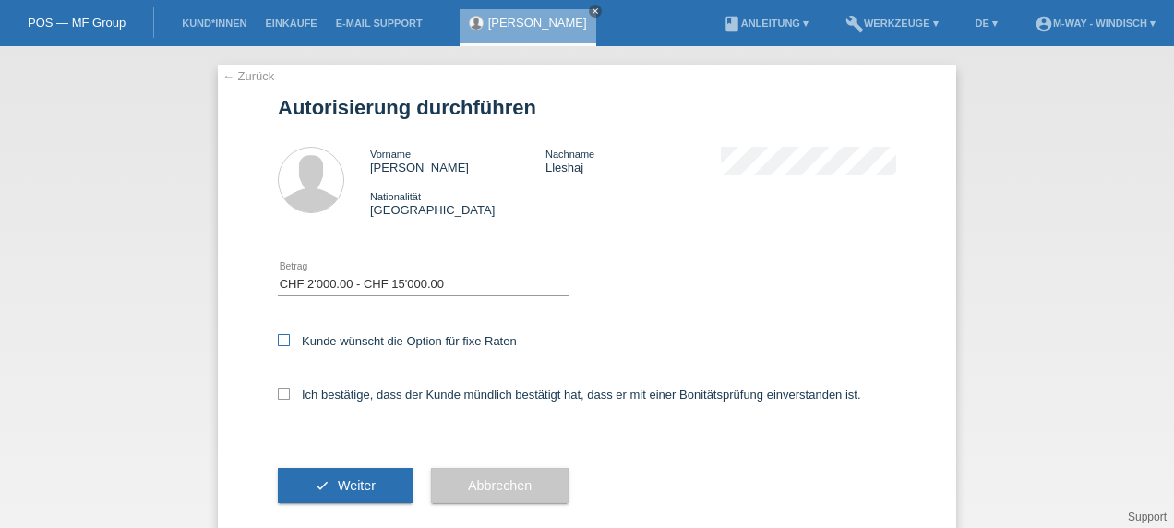
checkbox input "true"
click at [278, 394] on icon at bounding box center [284, 394] width 12 height 12
click at [278, 394] on input "Ich bestätige, dass der Kunde mündlich bestätigt hat, dass er mit einer Bonität…" at bounding box center [284, 394] width 12 height 12
checkbox input "true"
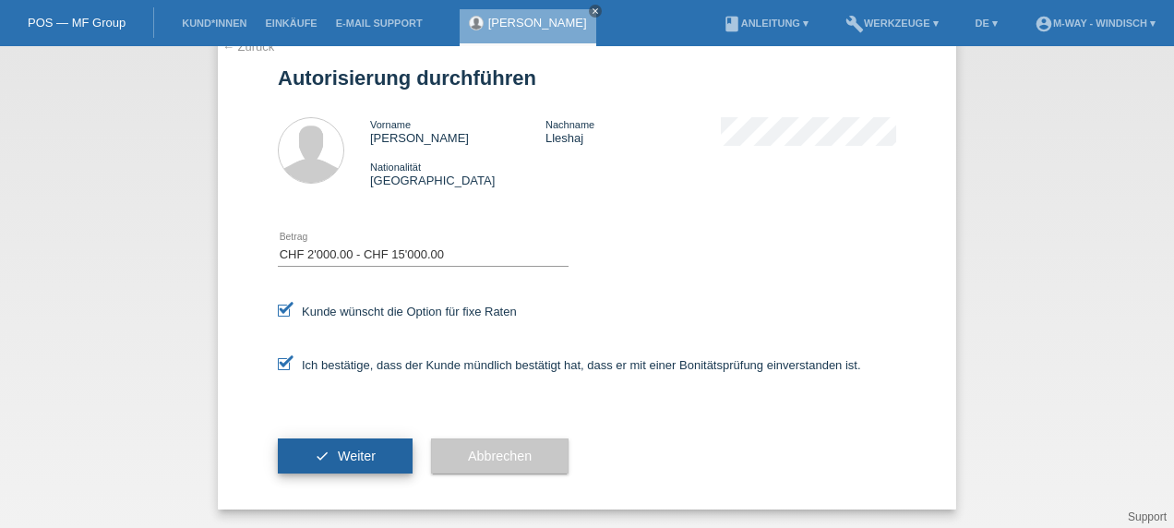
click at [369, 439] on button "check Weiter" at bounding box center [345, 455] width 135 height 35
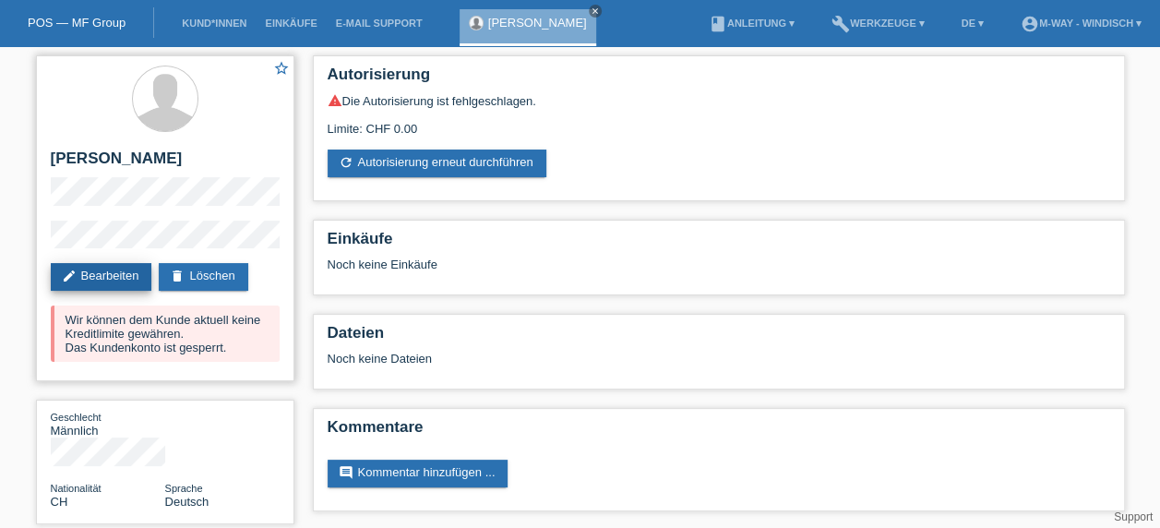
click at [102, 275] on link "edit Bearbeiten" at bounding box center [102, 277] width 102 height 28
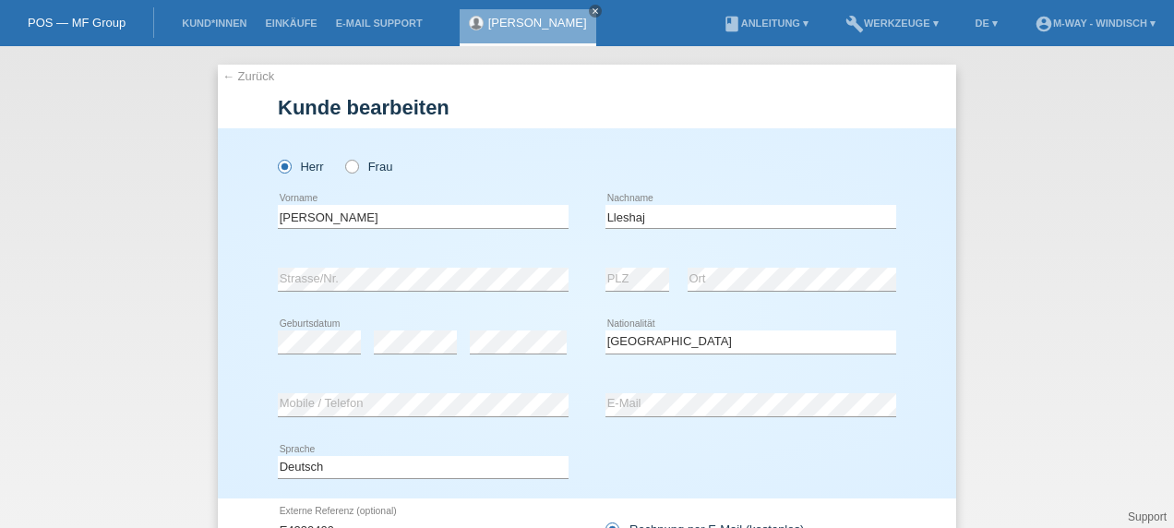
select select "CH"
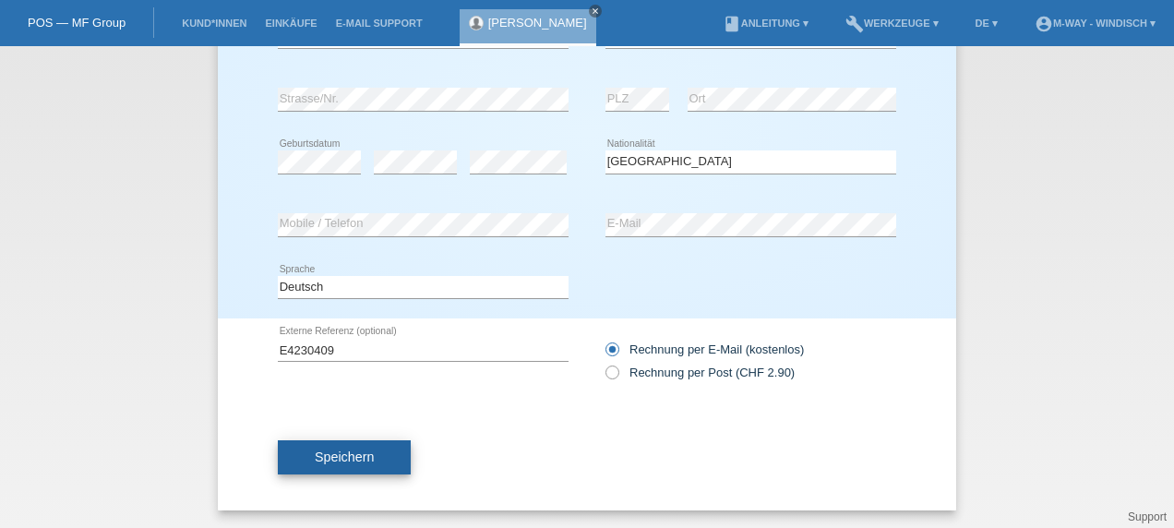
click at [360, 459] on span "Speichern" at bounding box center [344, 457] width 59 height 15
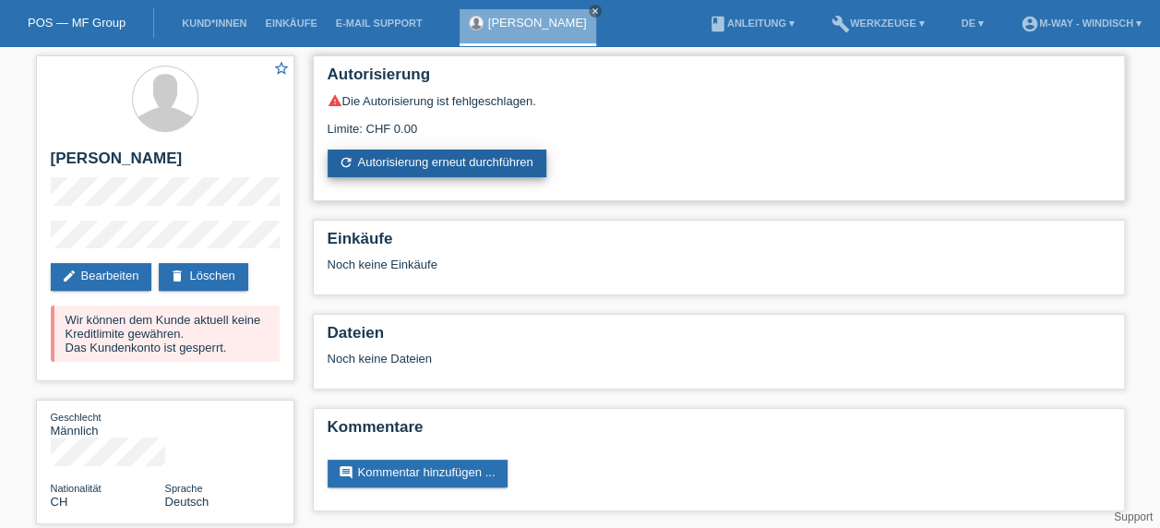
click at [511, 162] on link "refresh Autorisierung erneut durchführen" at bounding box center [437, 164] width 219 height 28
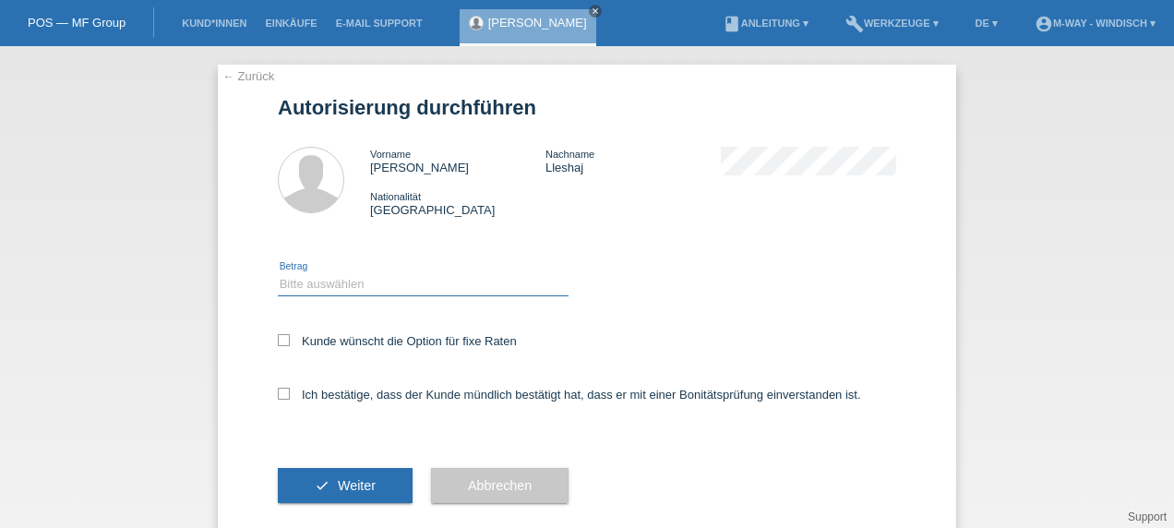
click at [463, 281] on select "Bitte auswählen CHF 1.00 - CHF 499.00 CHF 500.00 - CHF 1'999.00 CHF 2'000.00 - …" at bounding box center [423, 284] width 291 height 22
select select "3"
click at [278, 273] on select "Bitte auswählen CHF 1.00 - CHF 499.00 CHF 500.00 - CHF 1'999.00 CHF 2'000.00 - …" at bounding box center [423, 284] width 291 height 22
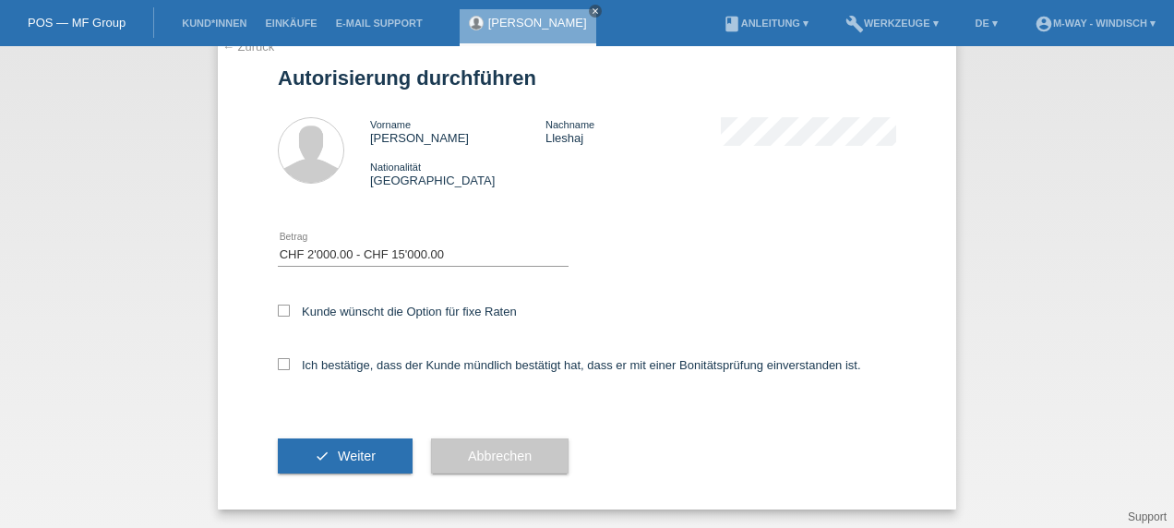
click at [278, 303] on div "Kunde wünscht die Option für fixe Raten" at bounding box center [587, 313] width 618 height 54
click at [278, 306] on icon at bounding box center [284, 311] width 12 height 12
click at [278, 306] on input "Kunde wünscht die Option für fixe Raten" at bounding box center [284, 311] width 12 height 12
checkbox input "true"
click at [278, 363] on icon at bounding box center [284, 364] width 12 height 12
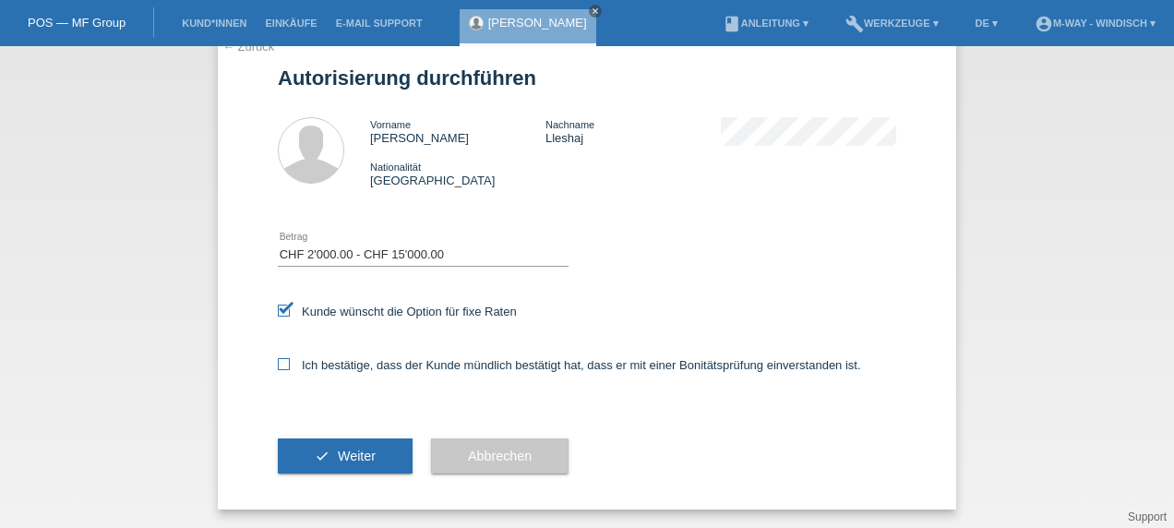
click at [278, 363] on input "Ich bestätige, dass der Kunde mündlich bestätigt hat, dass er mit einer Bonität…" at bounding box center [284, 364] width 12 height 12
checkbox input "true"
click at [343, 450] on span "Weiter" at bounding box center [357, 456] width 38 height 15
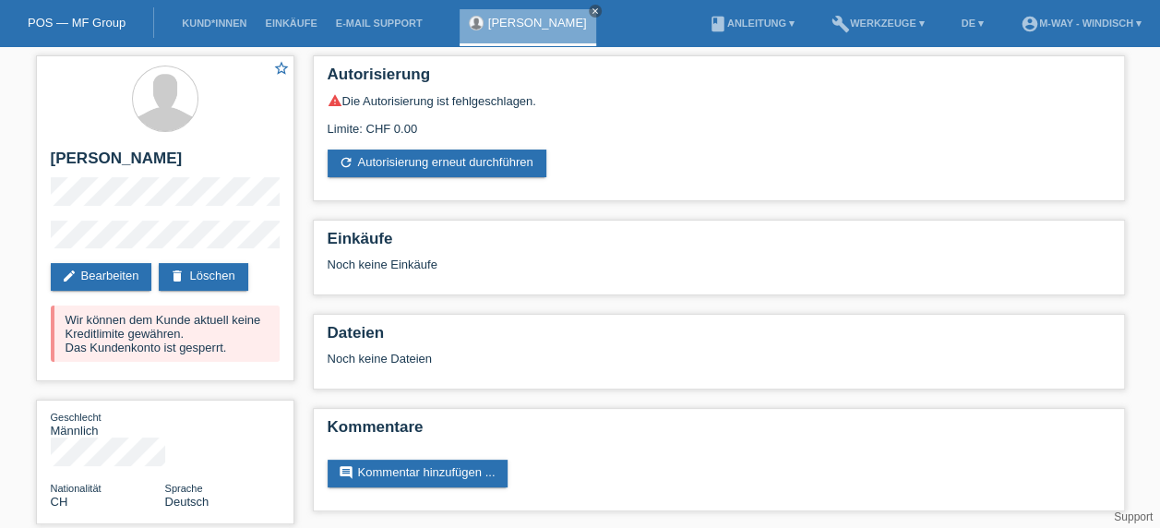
scroll to position [59, 0]
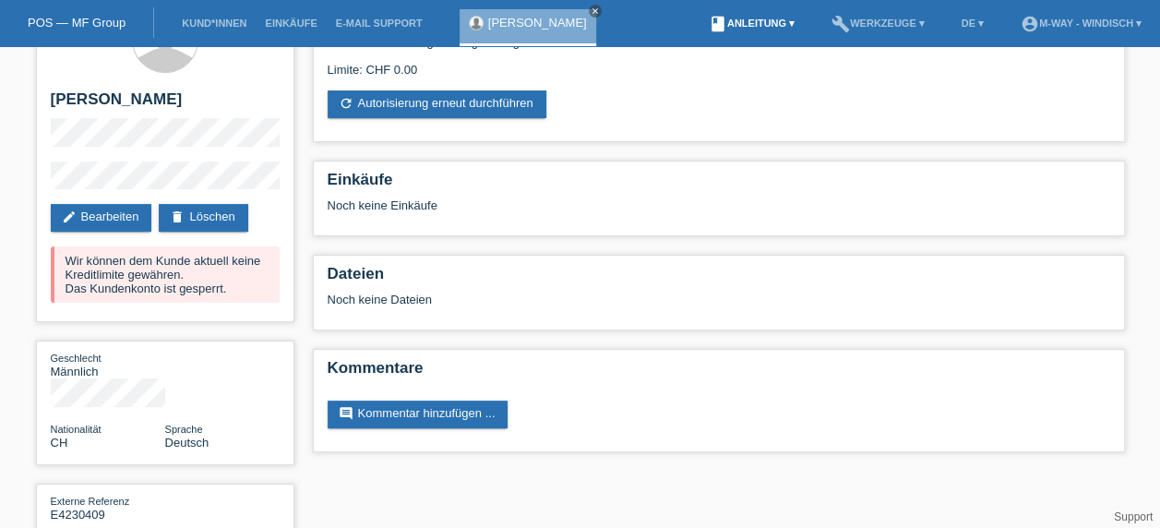
click at [765, 18] on link "book Anleitung ▾" at bounding box center [752, 23] width 104 height 11
click at [759, 39] on link "Anleitung mit KKG" at bounding box center [720, 44] width 98 height 14
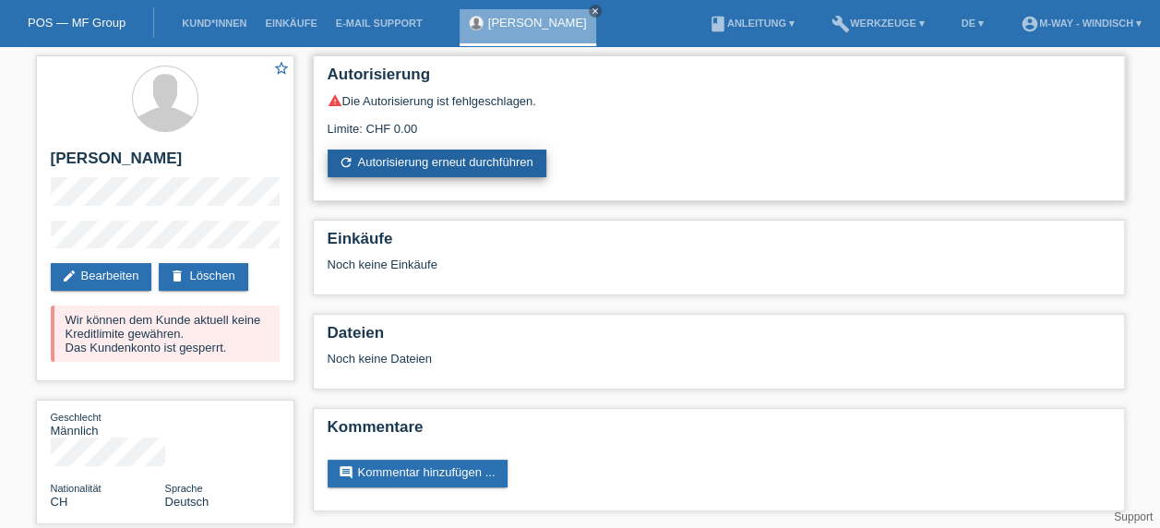
click at [512, 160] on link "refresh Autorisierung erneut durchführen" at bounding box center [437, 164] width 219 height 28
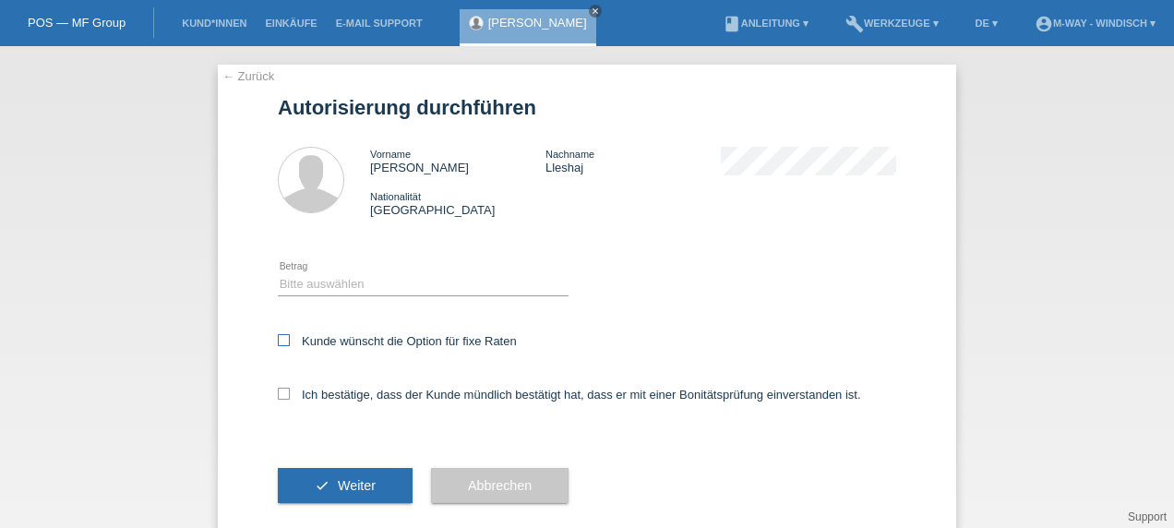
click at [278, 340] on icon at bounding box center [284, 340] width 12 height 12
click at [278, 340] on input "Kunde wünscht die Option für fixe Raten" at bounding box center [284, 340] width 12 height 12
checkbox input "true"
click at [379, 290] on select "Bitte auswählen CHF 1.00 - CHF 499.00 CHF 500.00 - CHF 1'999.00 CHF 2'000.00 - …" at bounding box center [423, 284] width 291 height 22
select select "3"
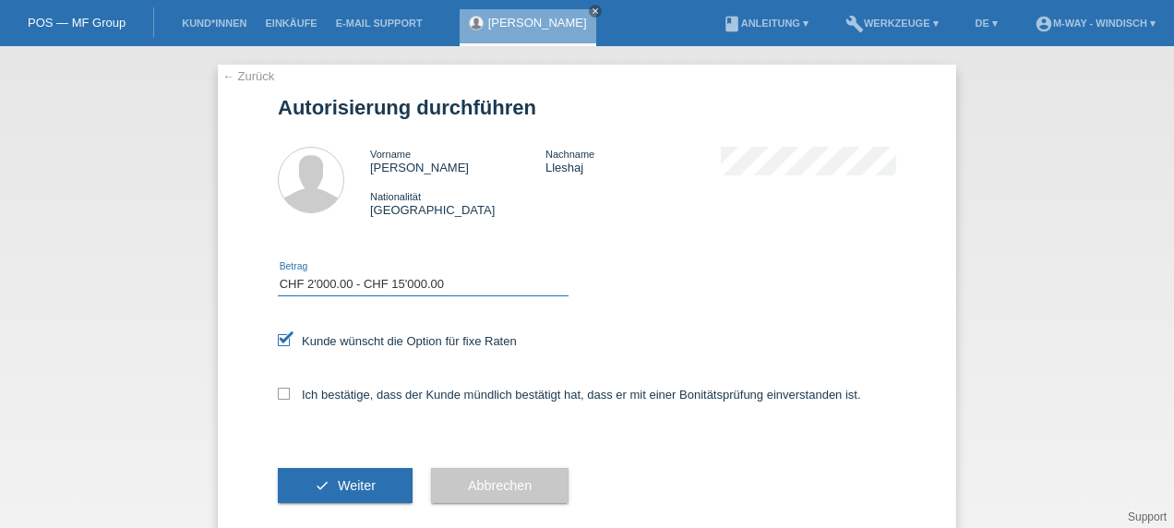
click at [278, 273] on select "Bitte auswählen CHF 1.00 - CHF 499.00 CHF 500.00 - CHF 1'999.00 CHF 2'000.00 - …" at bounding box center [423, 284] width 291 height 22
click at [278, 342] on icon at bounding box center [284, 340] width 12 height 12
click at [278, 342] on input "Kunde wünscht die Option für fixe Raten" at bounding box center [284, 340] width 12 height 12
click at [278, 342] on icon at bounding box center [284, 340] width 12 height 12
click at [278, 342] on input "Kunde wünscht die Option für fixe Raten" at bounding box center [284, 340] width 12 height 12
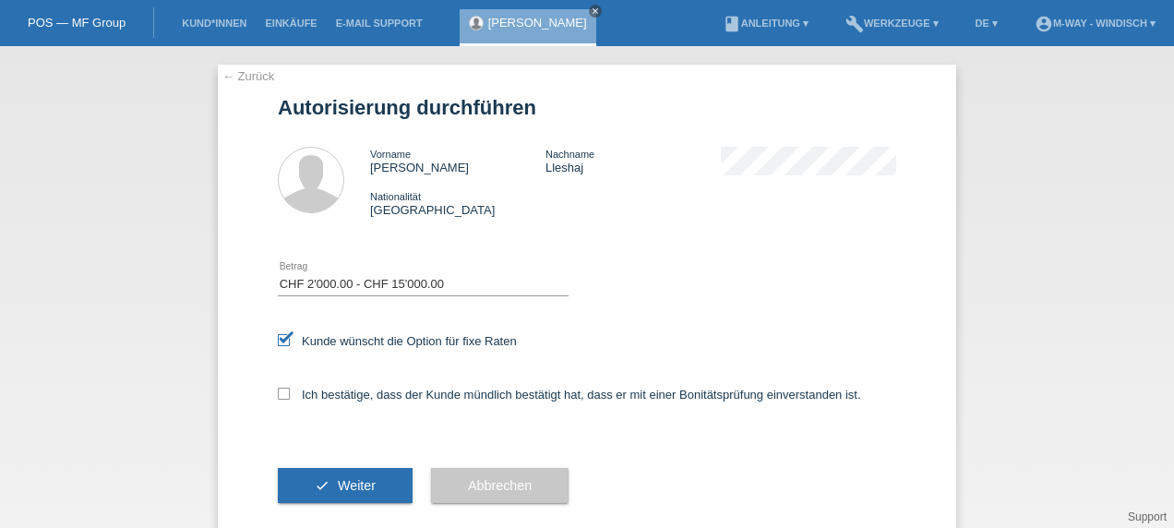
click at [278, 342] on icon at bounding box center [284, 340] width 12 height 12
click at [278, 342] on input "Kunde wünscht die Option für fixe Raten" at bounding box center [284, 340] width 12 height 12
checkbox input "false"
click at [278, 395] on icon at bounding box center [284, 394] width 12 height 12
click at [278, 395] on input "Ich bestätige, dass der Kunde mündlich bestätigt hat, dass er mit einer Bonität…" at bounding box center [284, 394] width 12 height 12
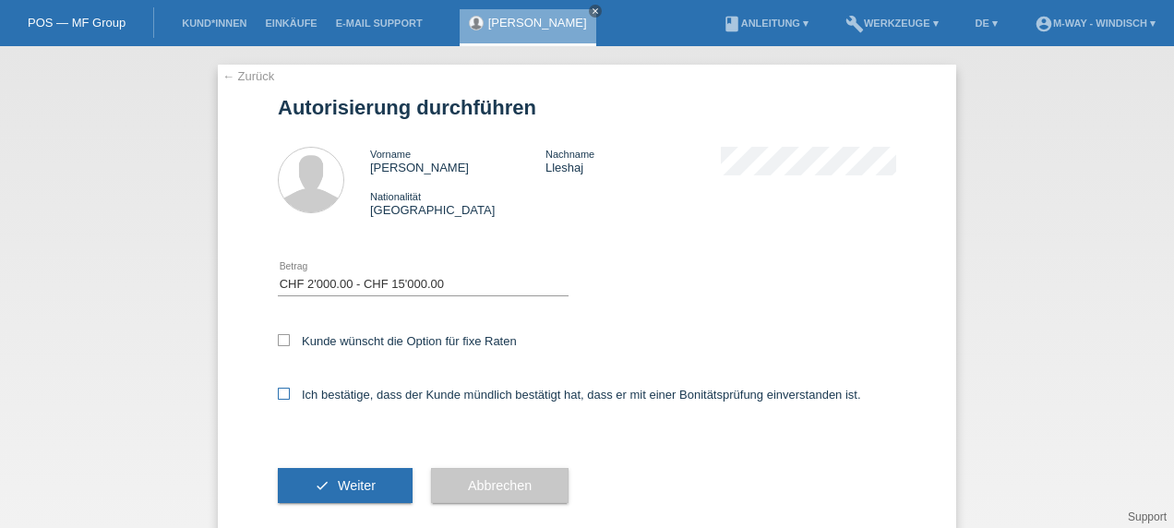
checkbox input "true"
click at [367, 490] on span "Weiter" at bounding box center [357, 485] width 38 height 15
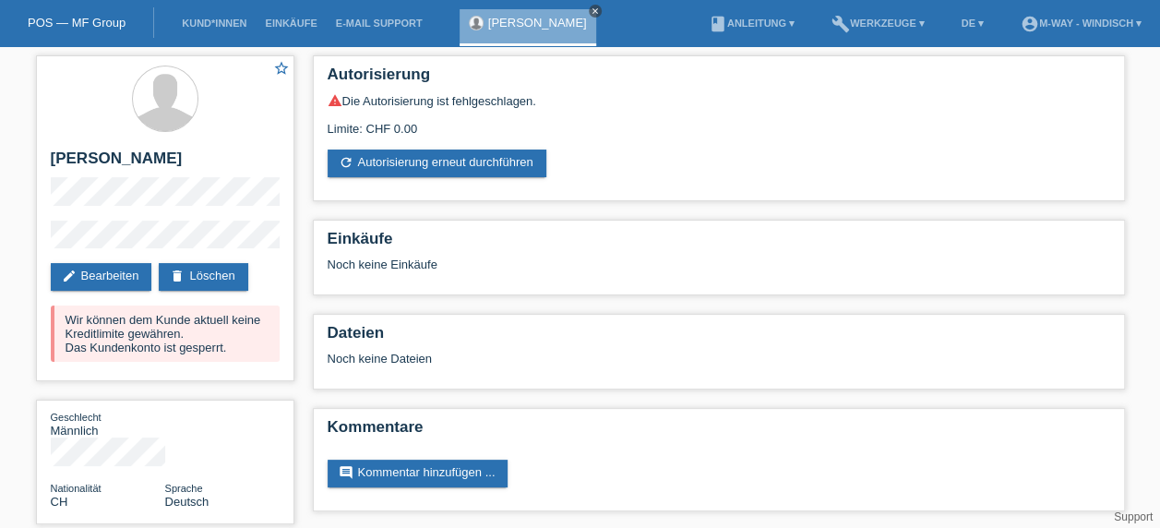
click at [591, 9] on icon "close" at bounding box center [595, 10] width 9 height 9
click at [203, 32] on li "Kund*innen" at bounding box center [214, 23] width 83 height 47
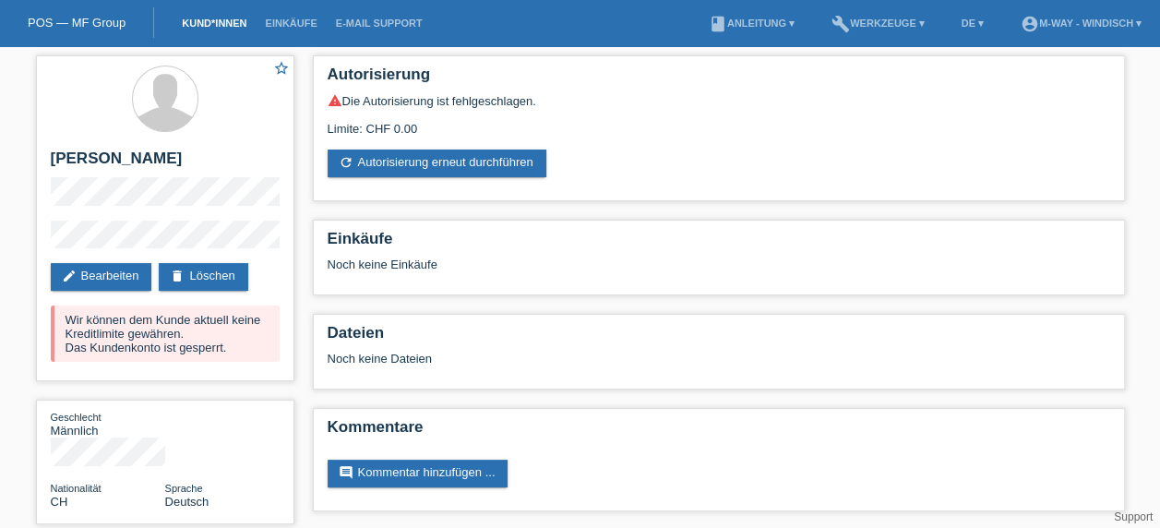
click at [203, 26] on link "Kund*innen" at bounding box center [214, 23] width 83 height 11
